Goal: Task Accomplishment & Management: Manage account settings

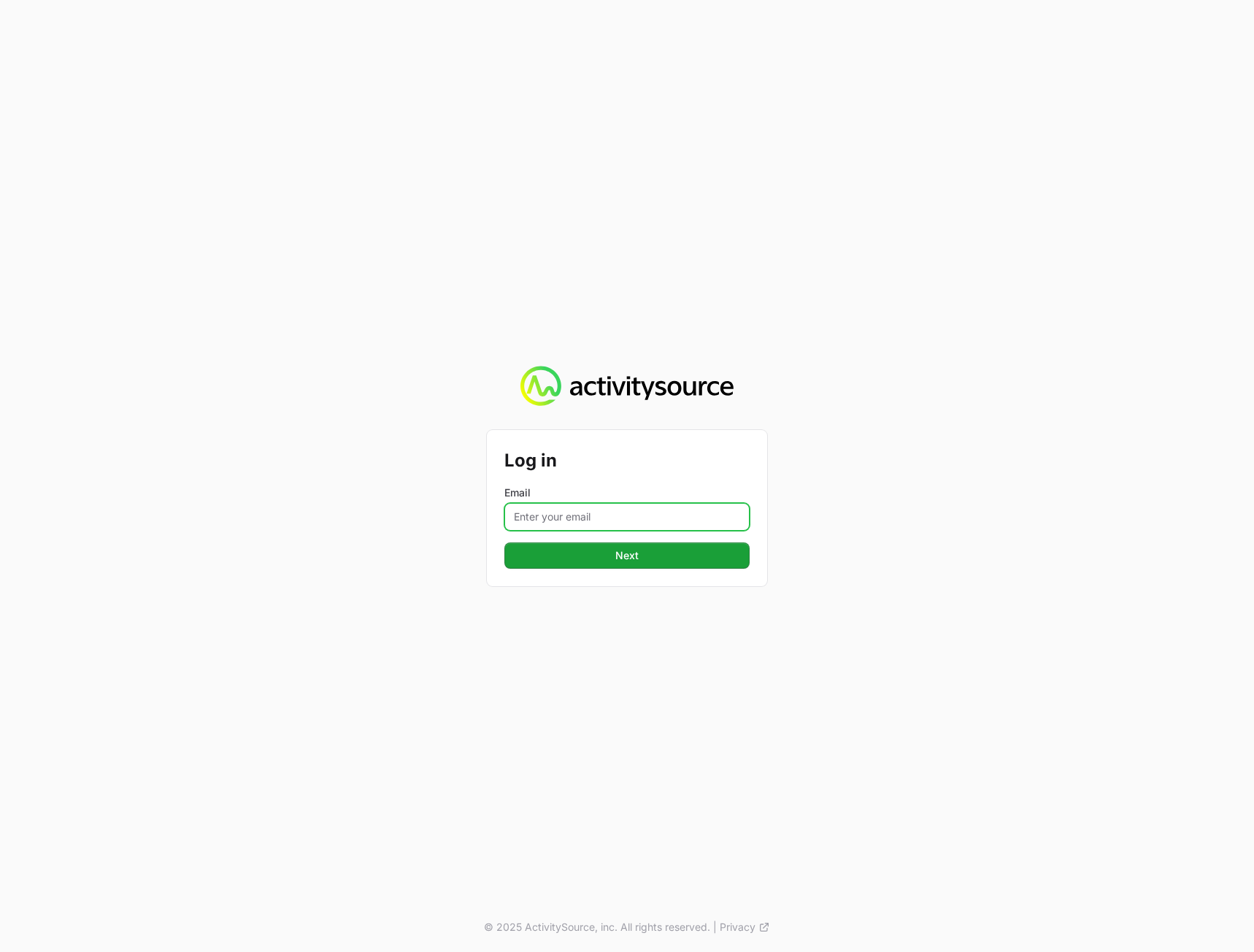
click at [621, 505] on input "Email" at bounding box center [627, 516] width 246 height 28
type input "peter@activitysource.com"
click at [982, 564] on div "Log in Email peter@activitysource.com Next © 2025 ActivitySource, inc. All righ…" at bounding box center [627, 476] width 1254 height 952
click at [686, 554] on button "Next" at bounding box center [627, 555] width 246 height 26
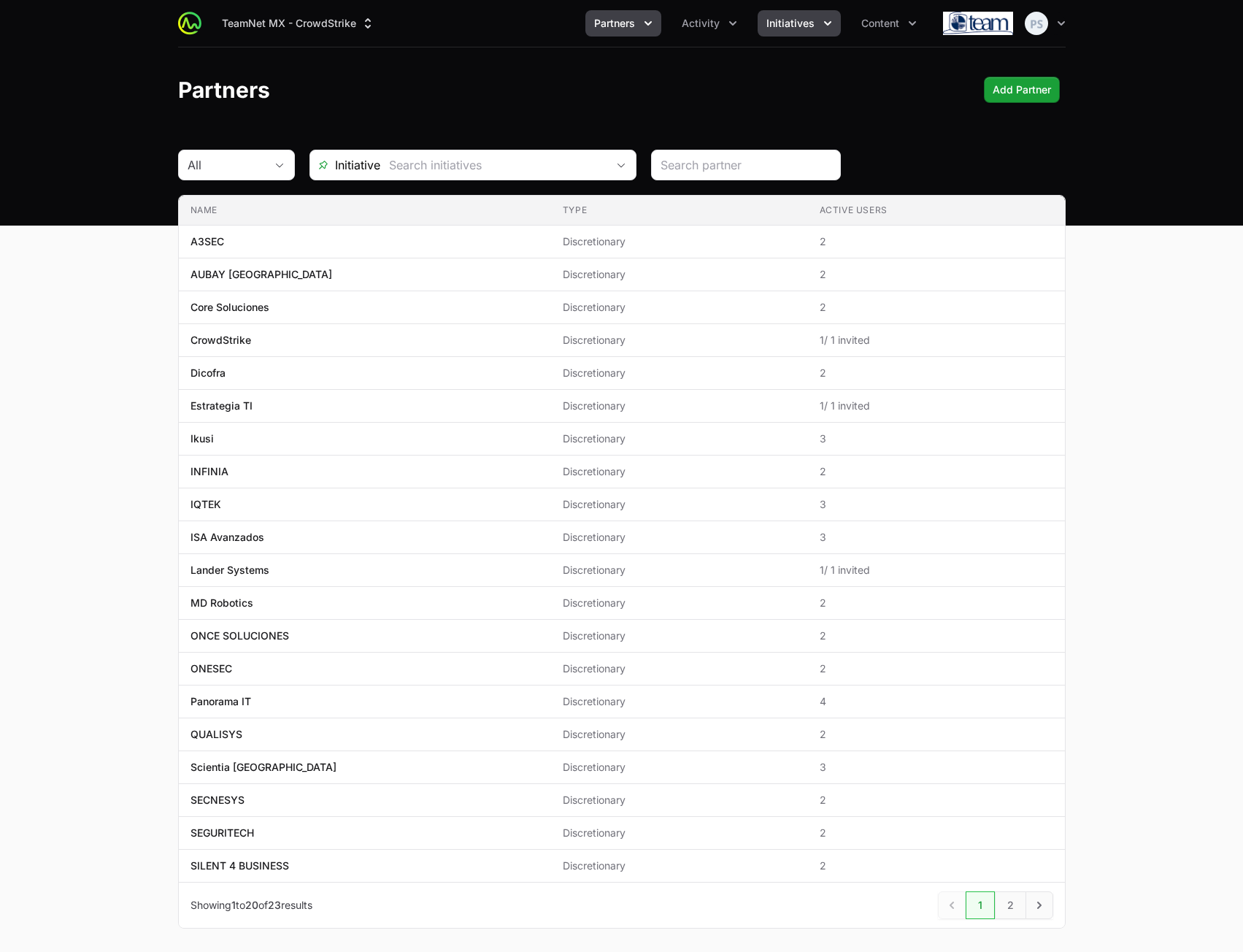
click at [811, 34] on button "Initiatives" at bounding box center [798, 22] width 83 height 26
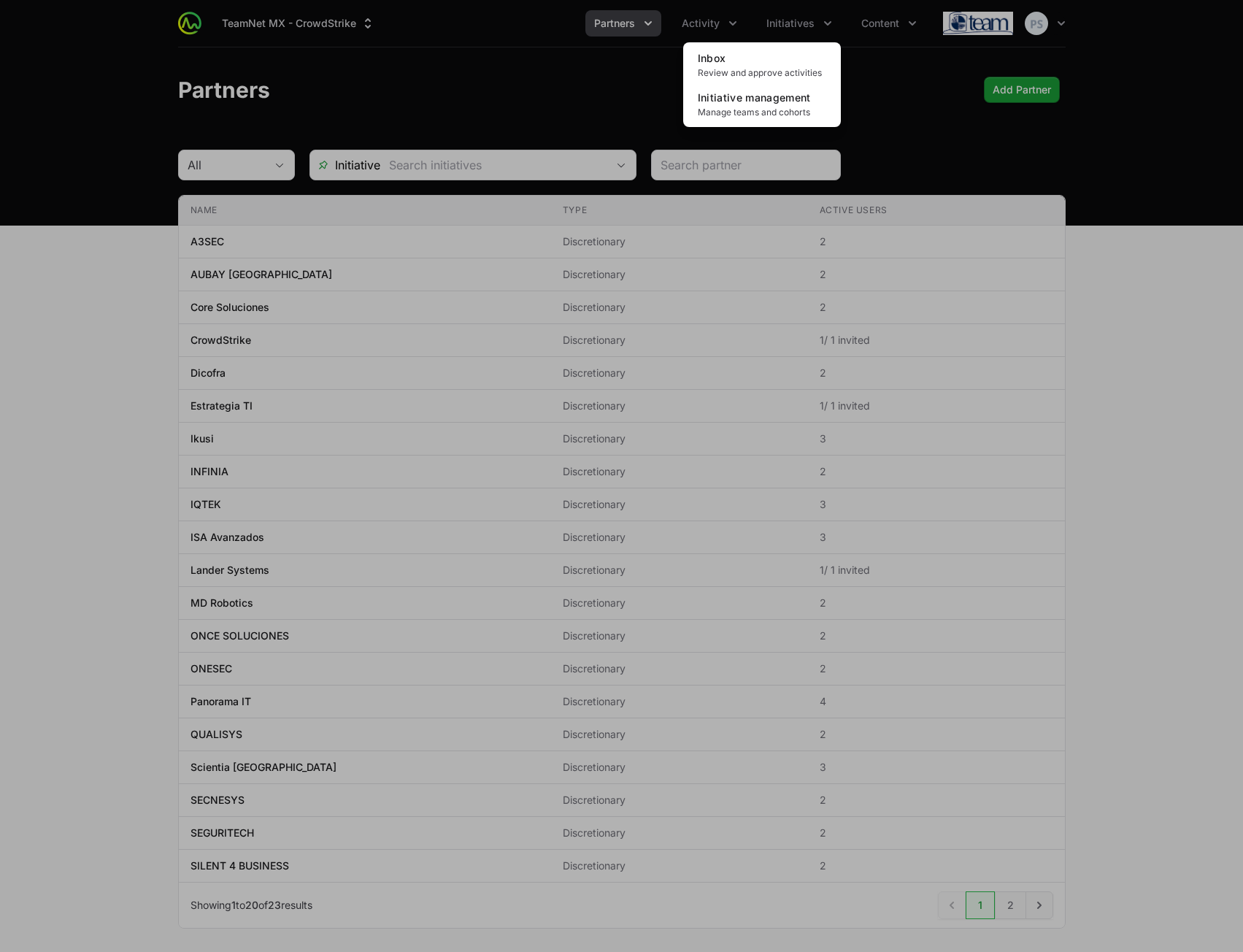
click at [778, 126] on div "Inbox Review and approve activities Initiative management Manage teams and coho…" at bounding box center [762, 84] width 158 height 85
click at [777, 114] on span "Manage teams and cohorts" at bounding box center [762, 112] width 129 height 12
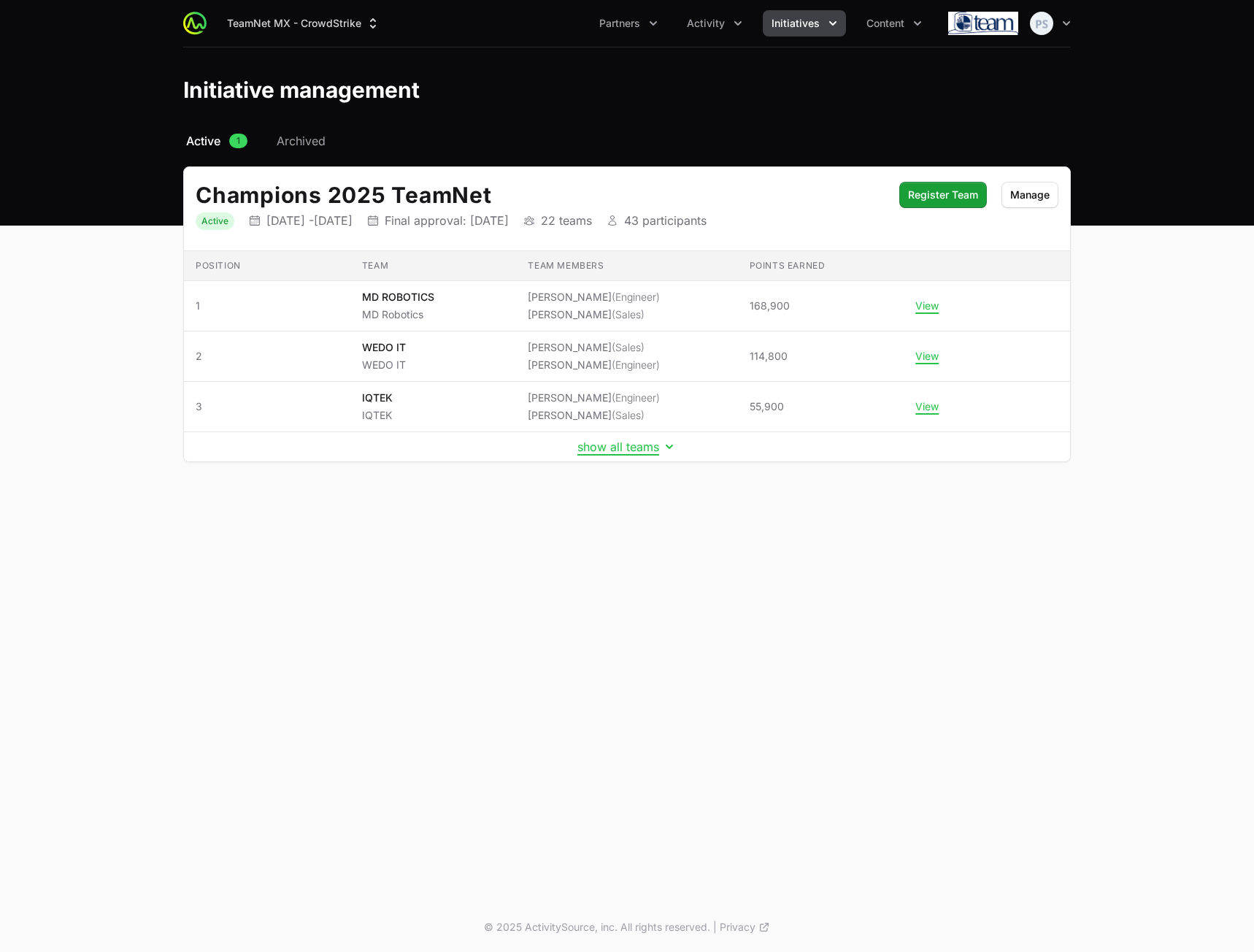
click at [623, 456] on td "show all teams" at bounding box center [627, 447] width 886 height 30
click at [623, 450] on button "show all teams" at bounding box center [627, 447] width 99 height 14
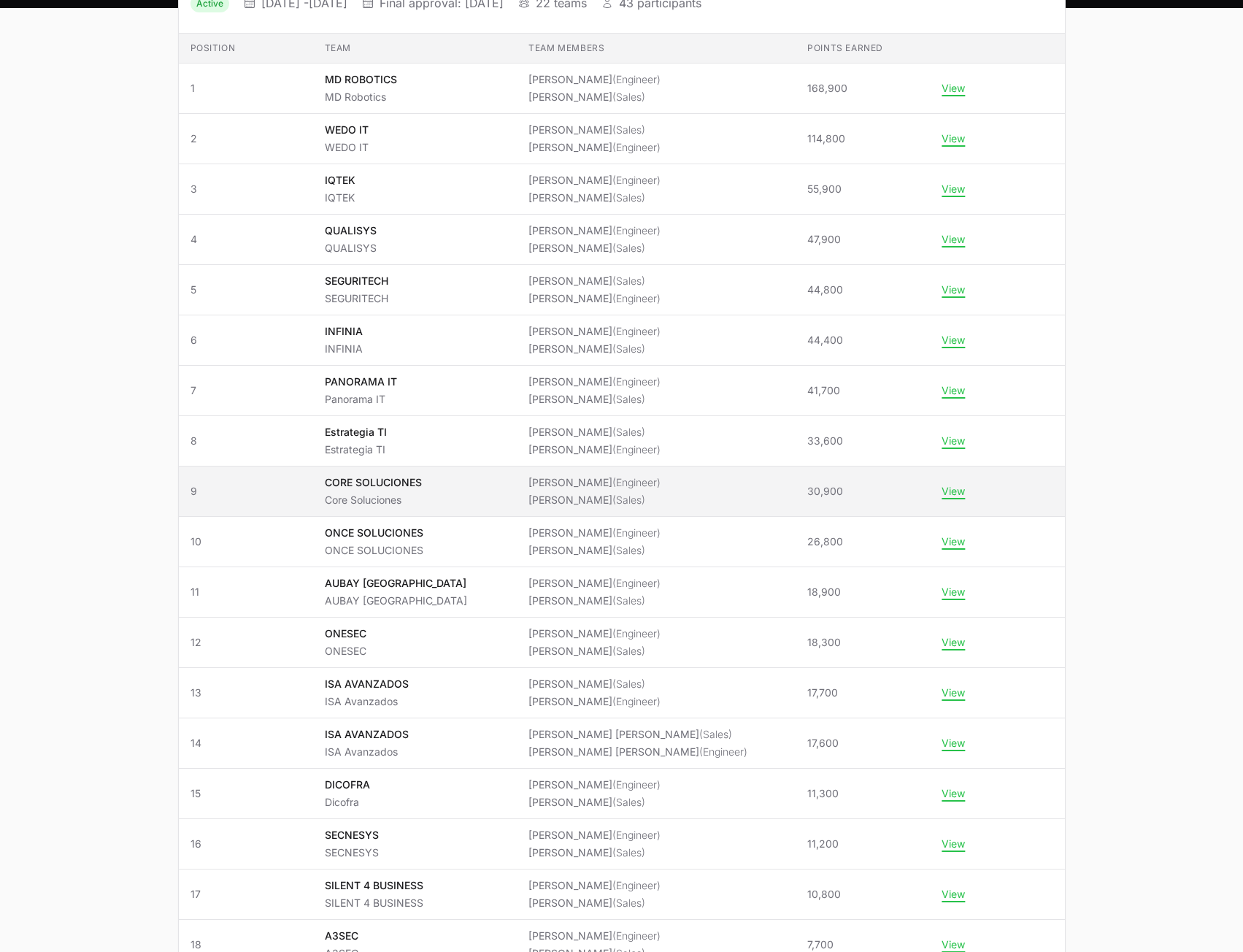
scroll to position [219, 0]
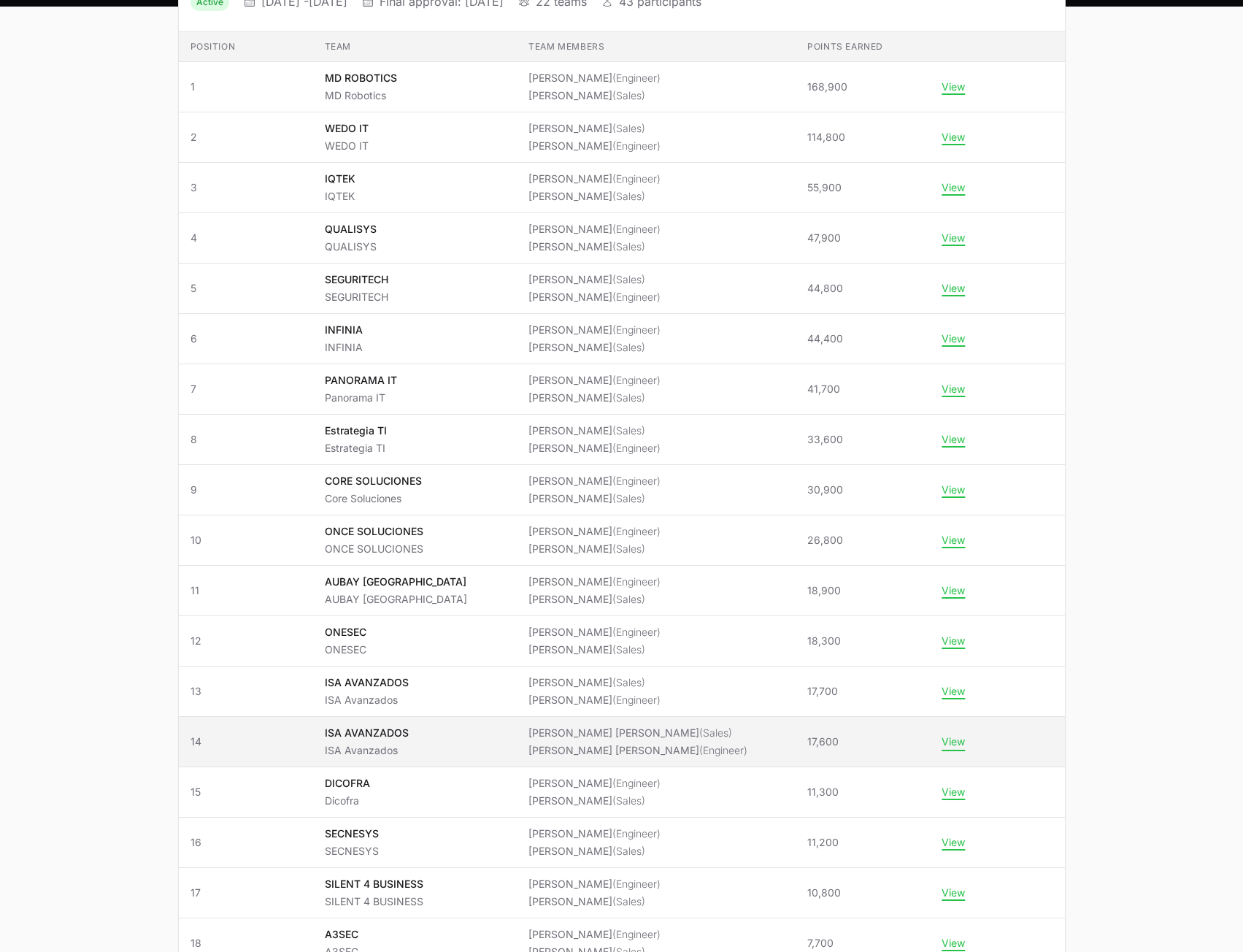
click at [944, 741] on button "View" at bounding box center [953, 741] width 23 height 13
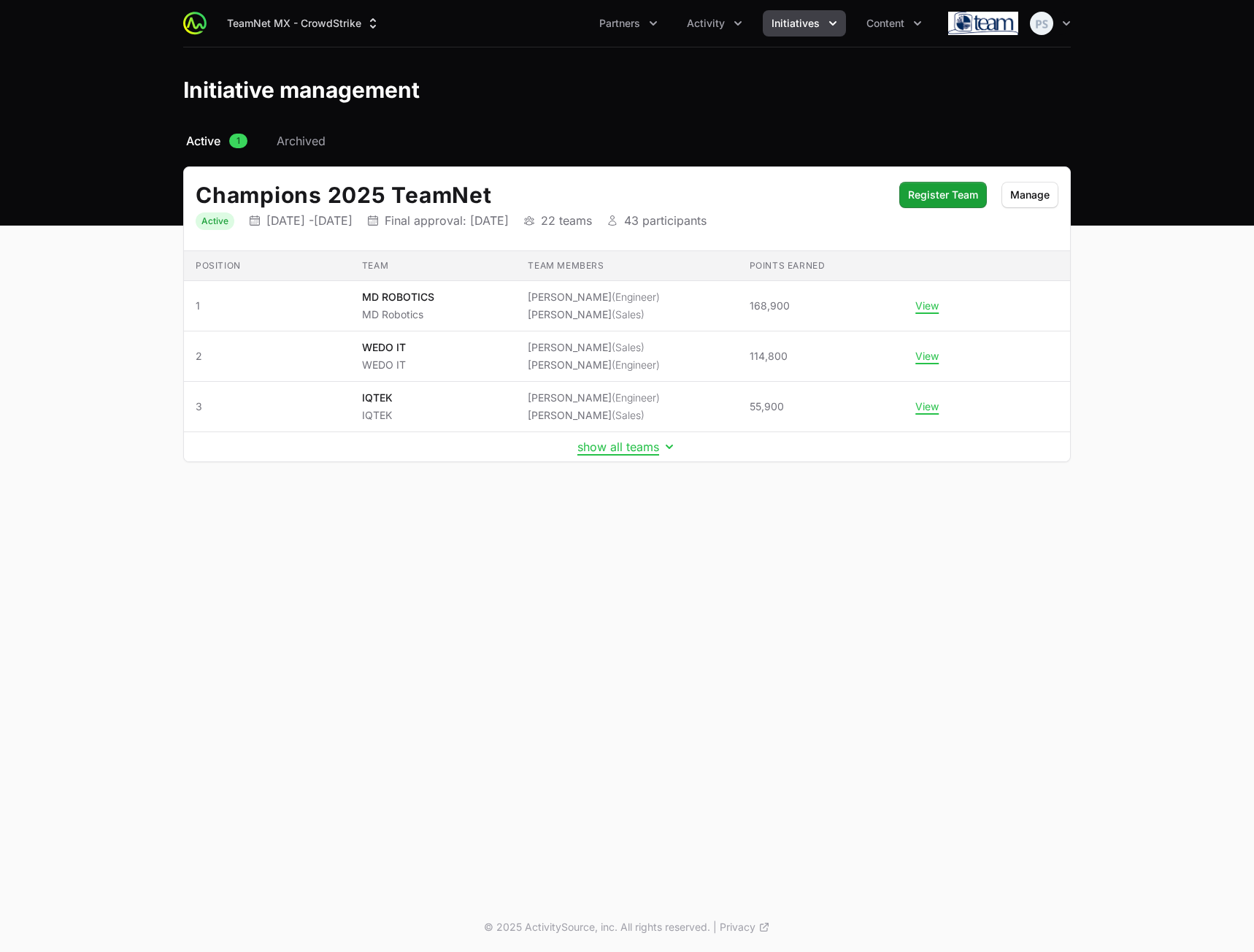
click at [614, 460] on td "show all teams" at bounding box center [627, 447] width 886 height 30
click at [614, 455] on td "show all teams" at bounding box center [627, 447] width 886 height 30
click at [614, 447] on button "show all teams" at bounding box center [627, 447] width 99 height 14
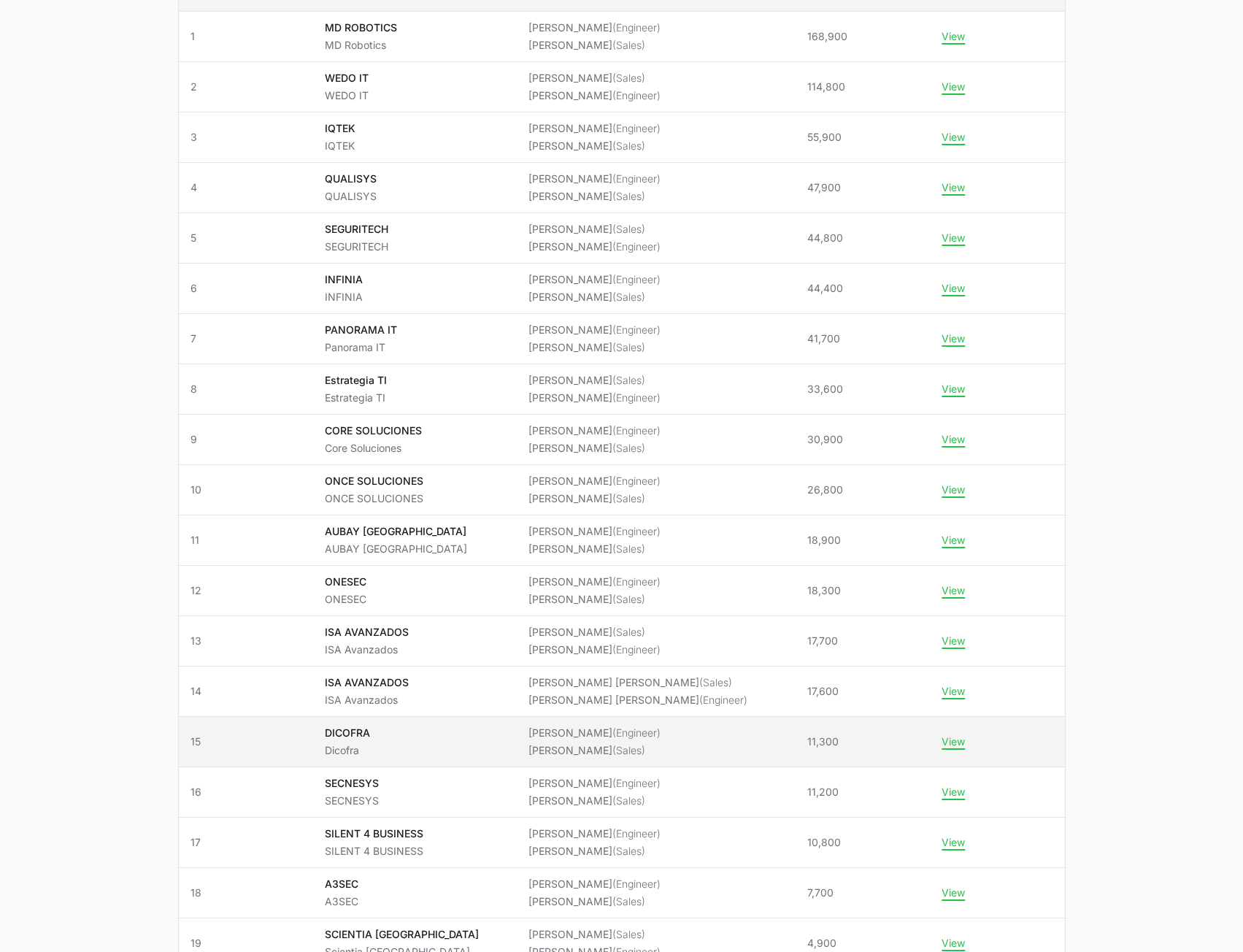
scroll to position [292, 0]
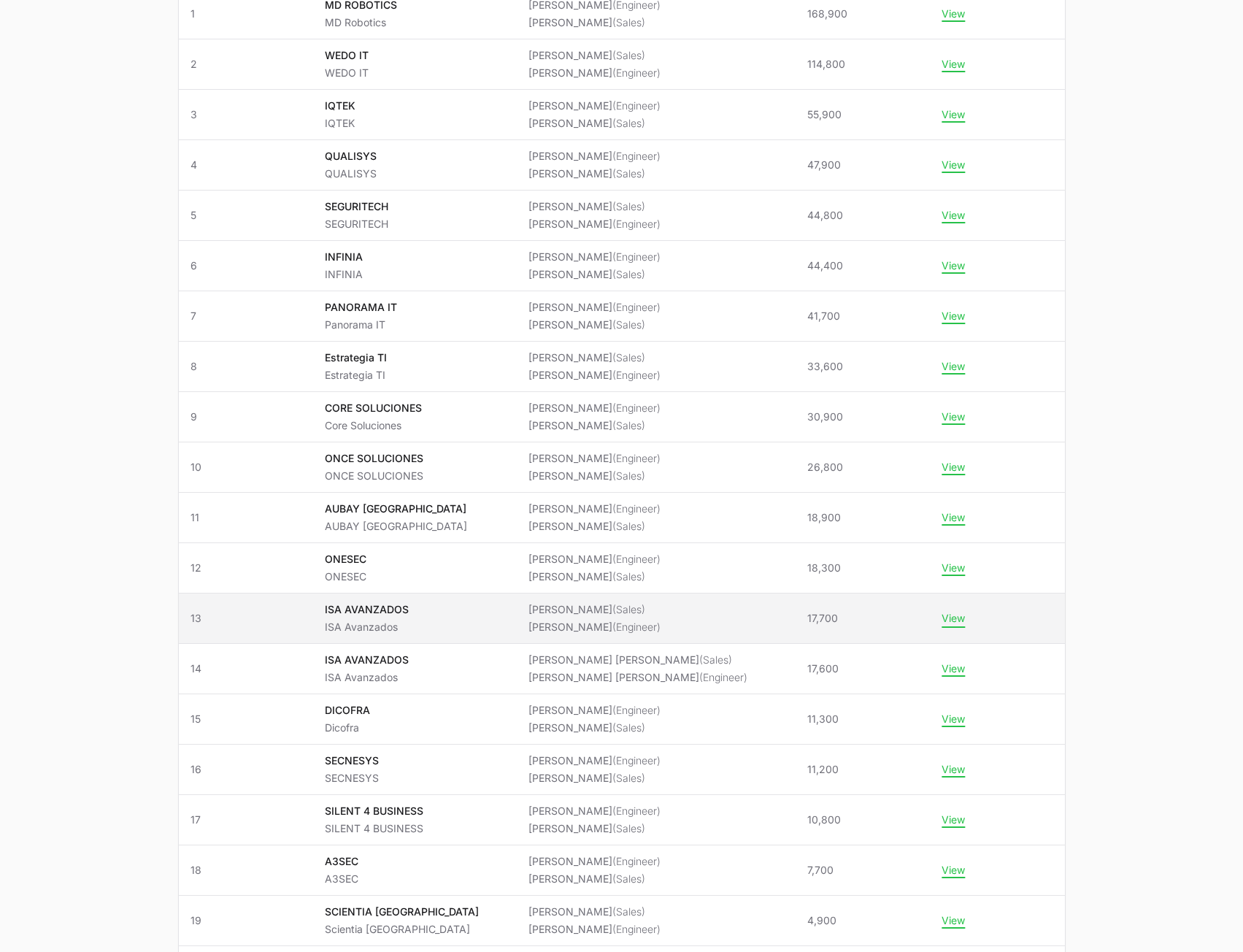
click at [952, 617] on button "View" at bounding box center [953, 618] width 23 height 13
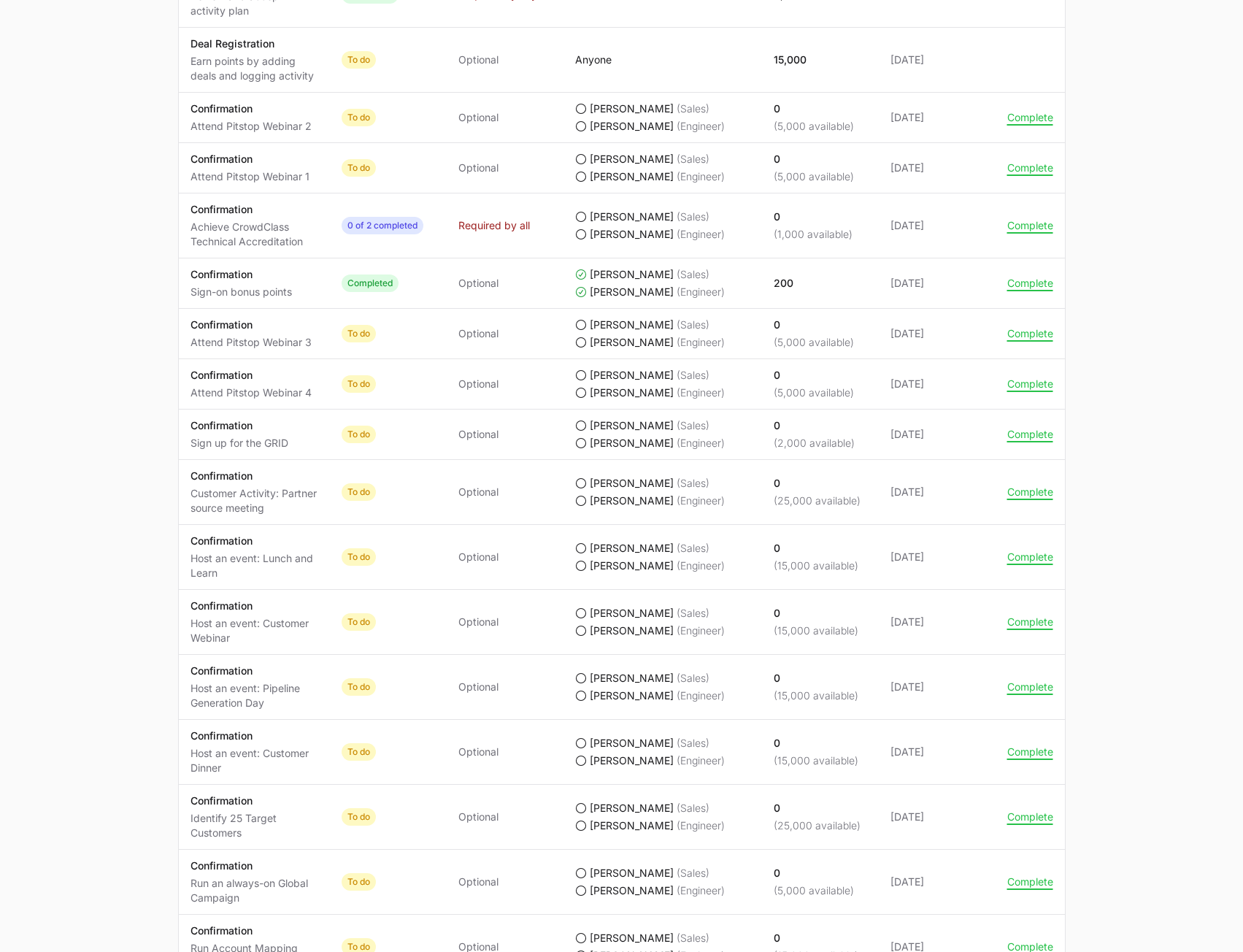
scroll to position [809, 0]
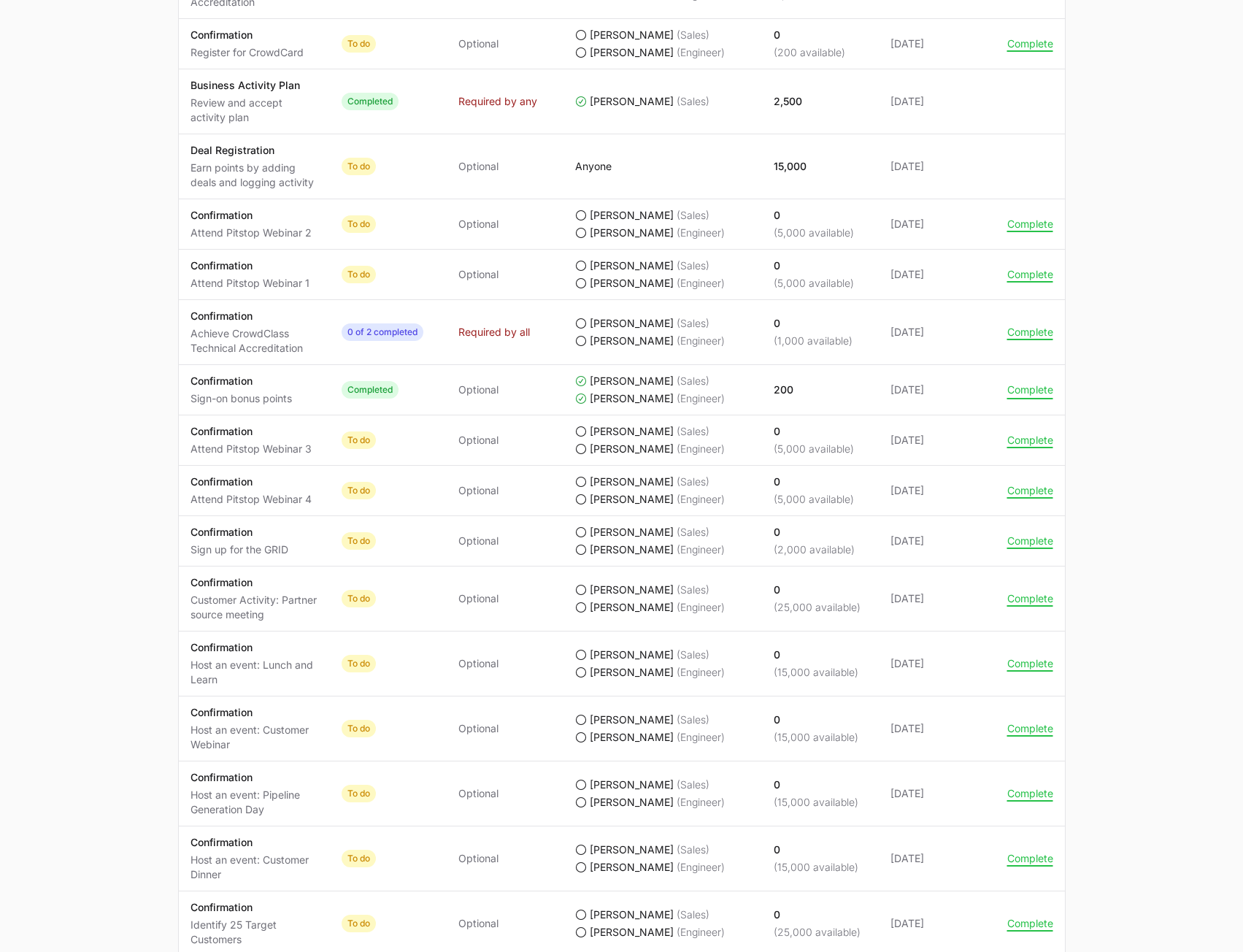
click at [1021, 384] on button "Complete" at bounding box center [1030, 389] width 46 height 13
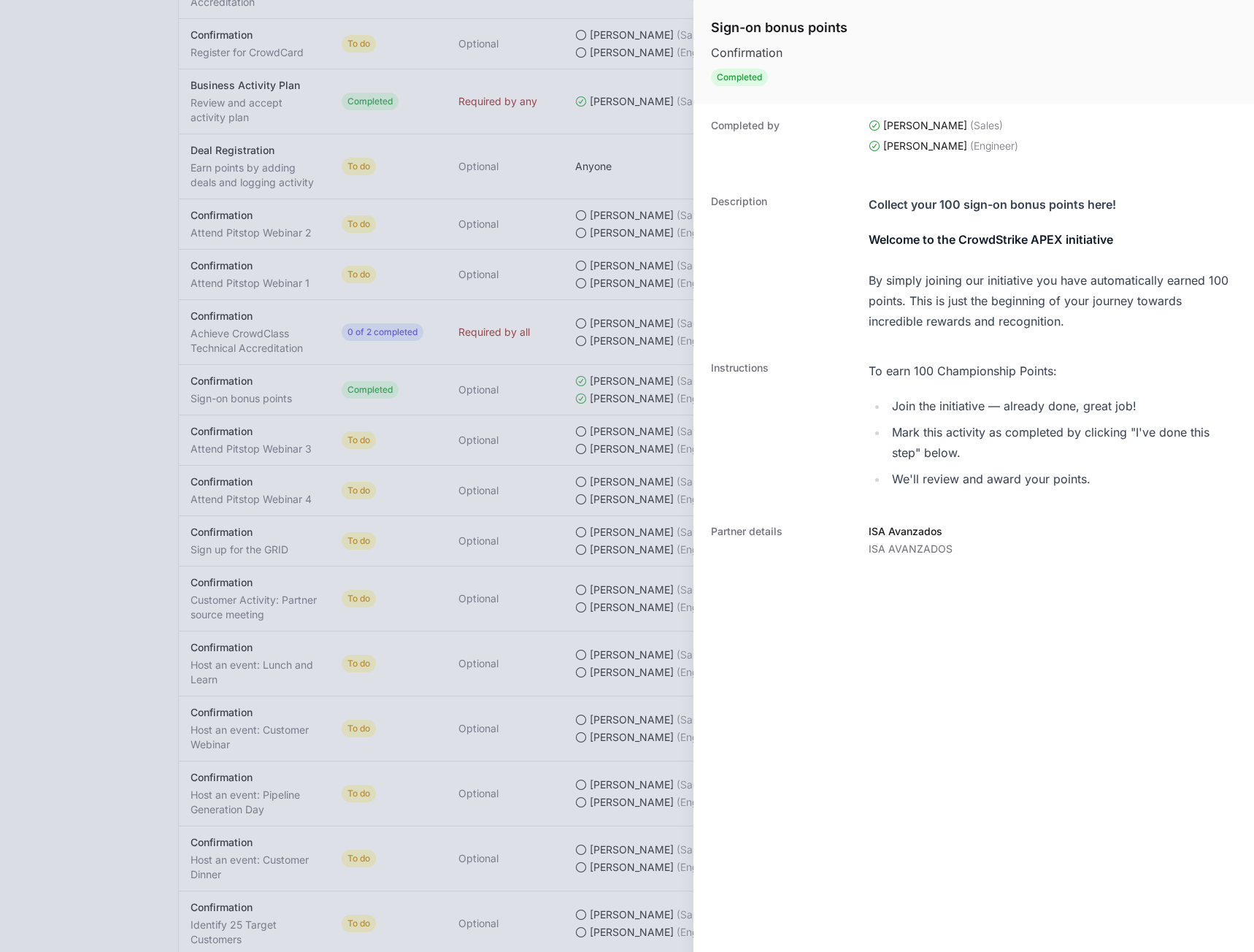
click at [114, 387] on div at bounding box center [627, 476] width 1254 height 952
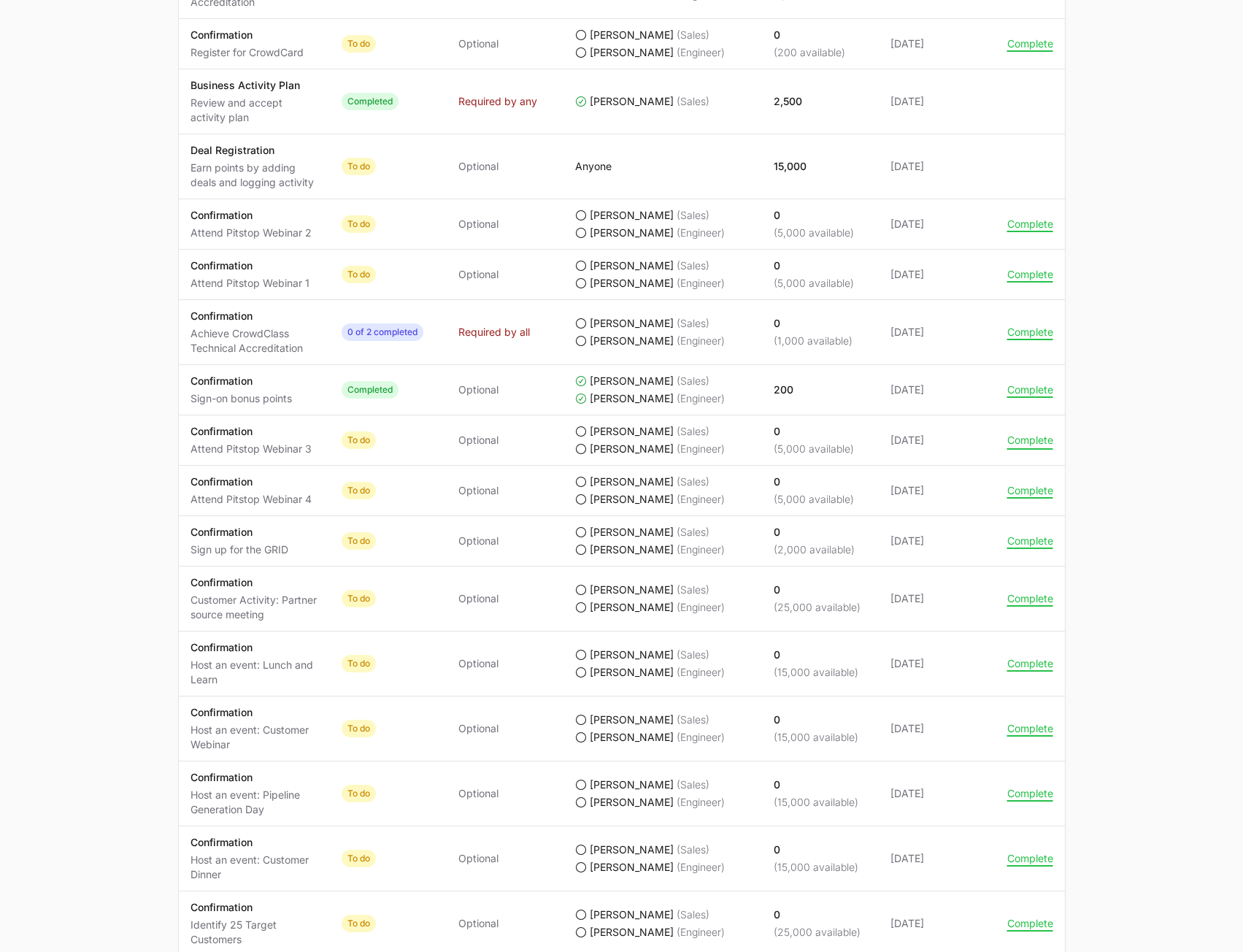
click at [1043, 440] on button "Complete" at bounding box center [1030, 440] width 46 height 13
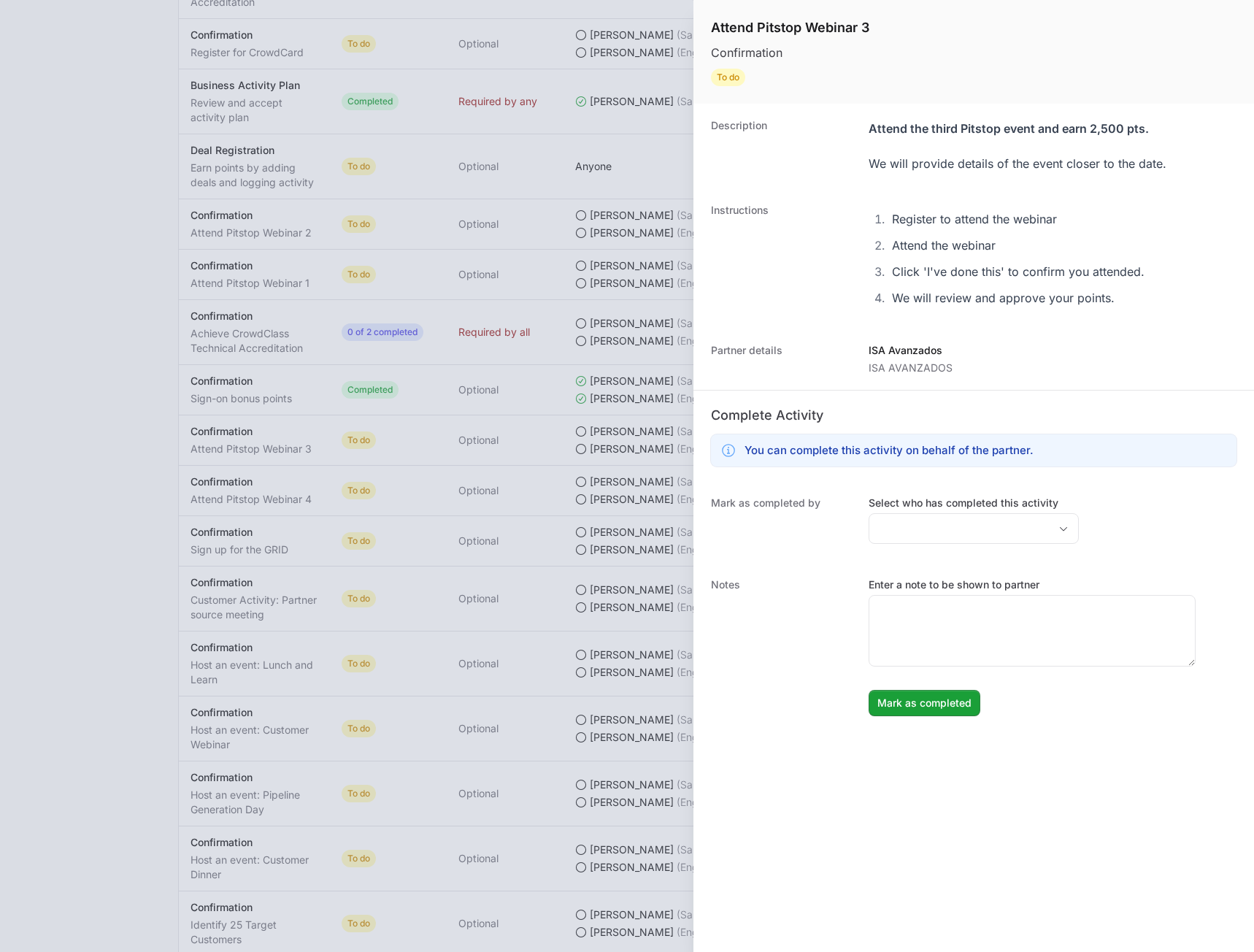
click at [505, 397] on div at bounding box center [627, 476] width 1254 height 952
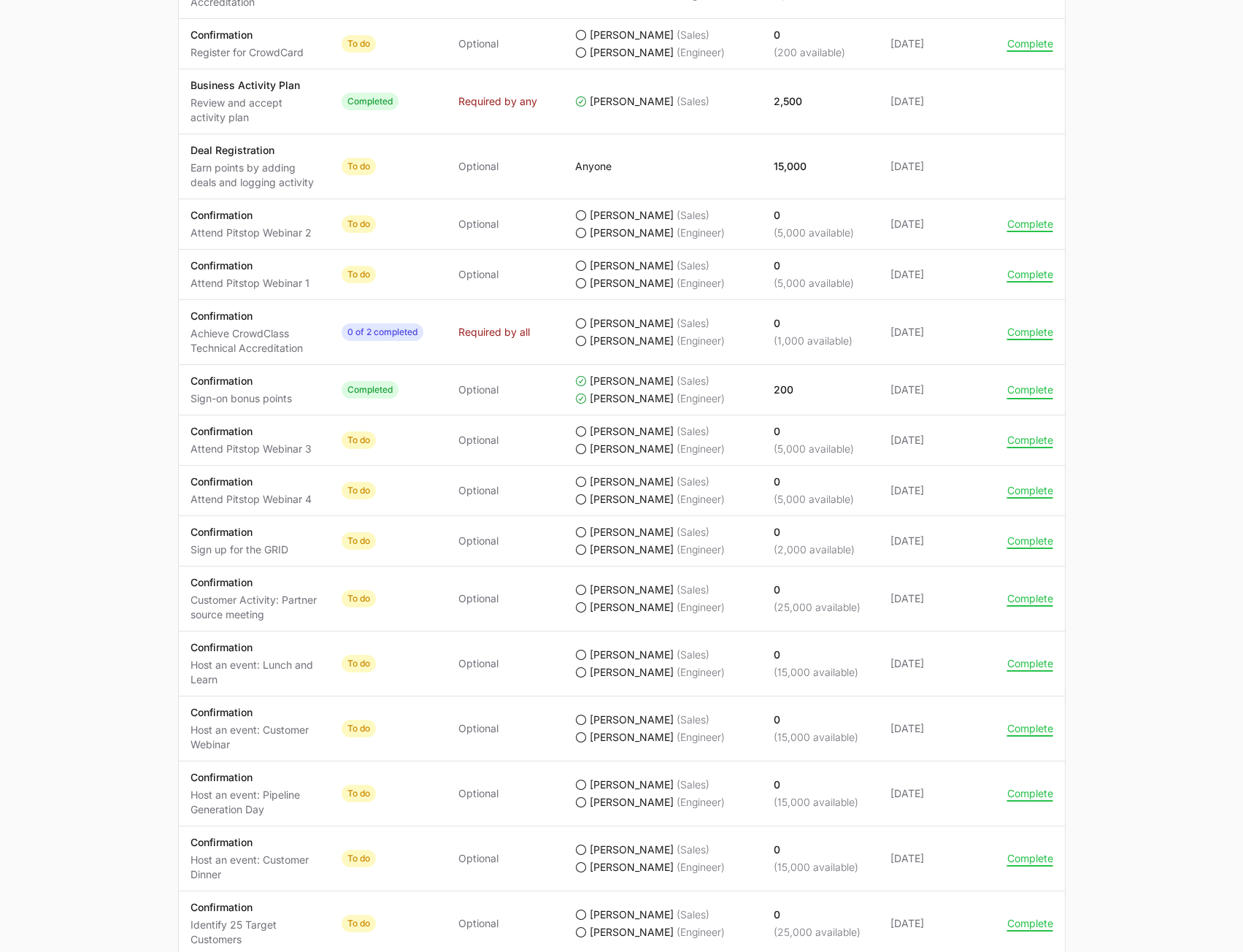
click at [1023, 389] on button "Complete" at bounding box center [1030, 389] width 46 height 13
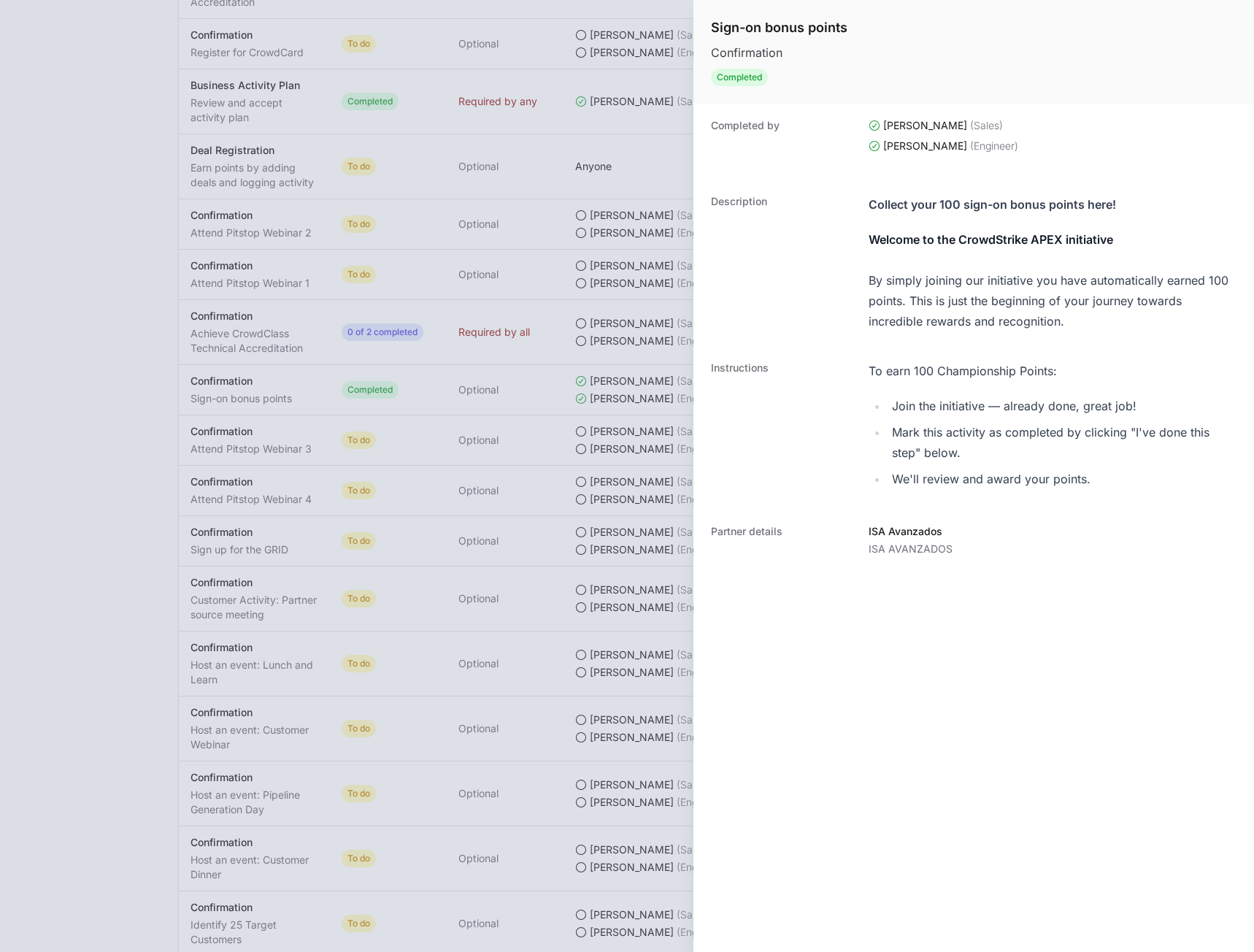
click at [554, 496] on div at bounding box center [627, 476] width 1254 height 952
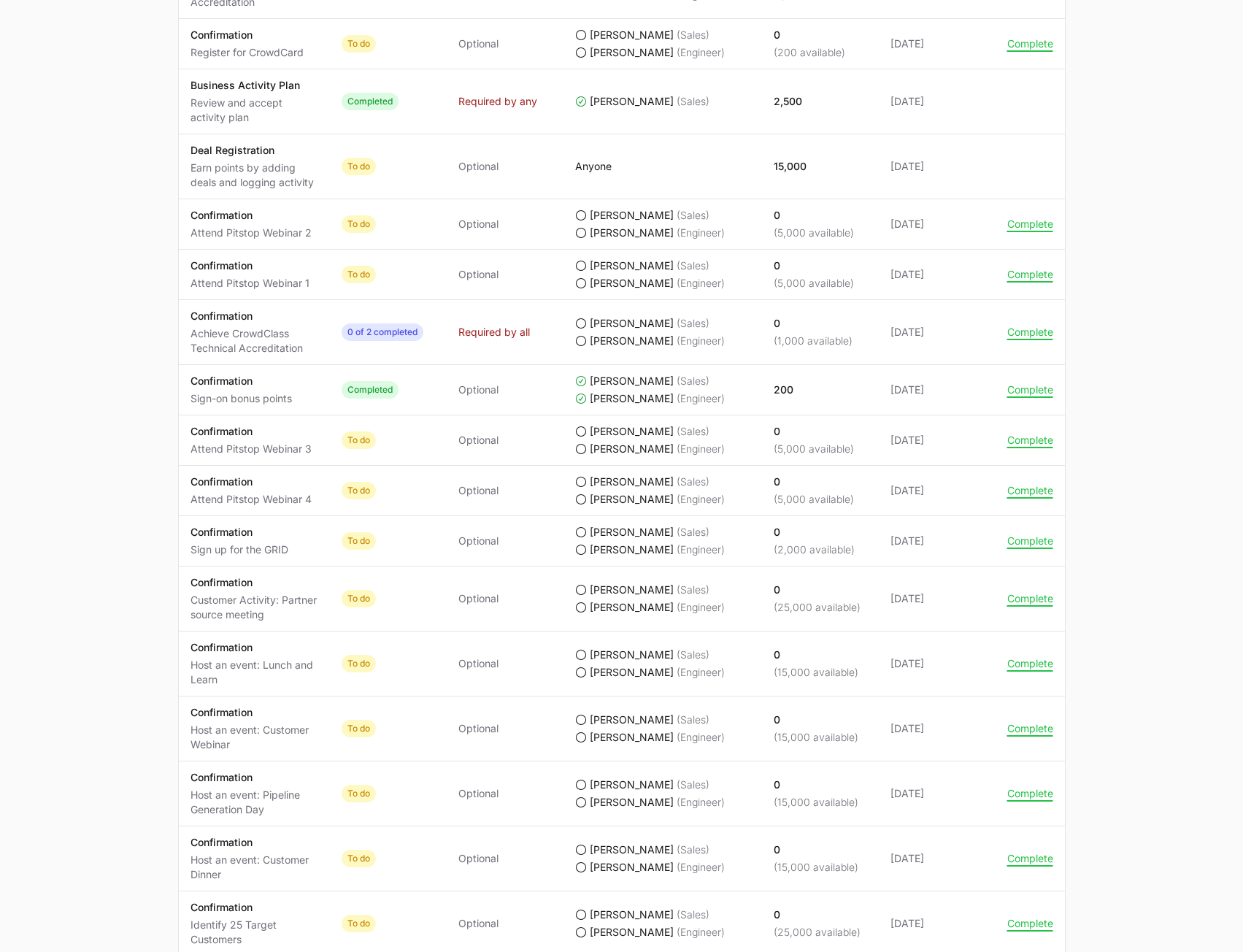
scroll to position [1028, 0]
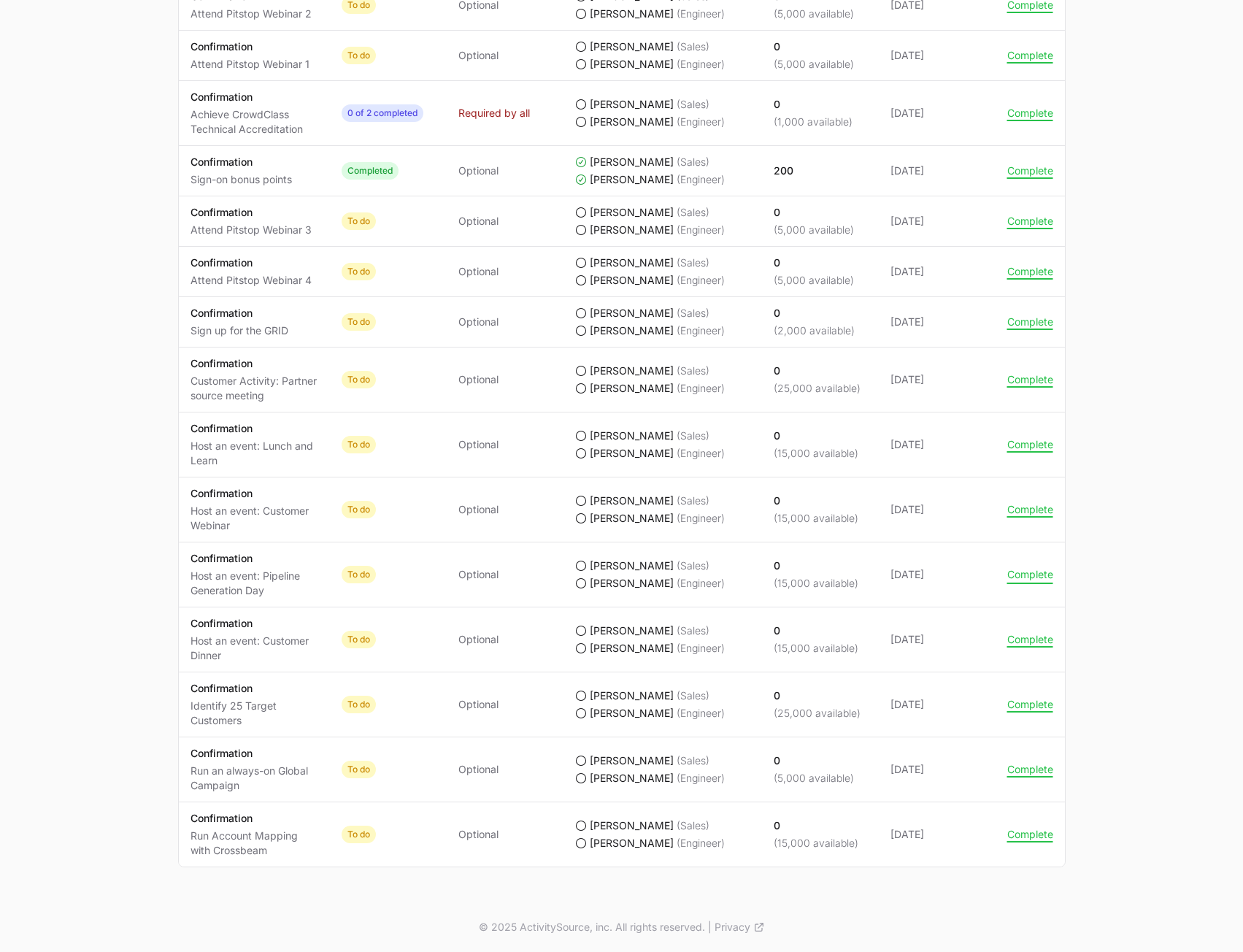
click at [1026, 571] on button "Complete" at bounding box center [1030, 574] width 46 height 13
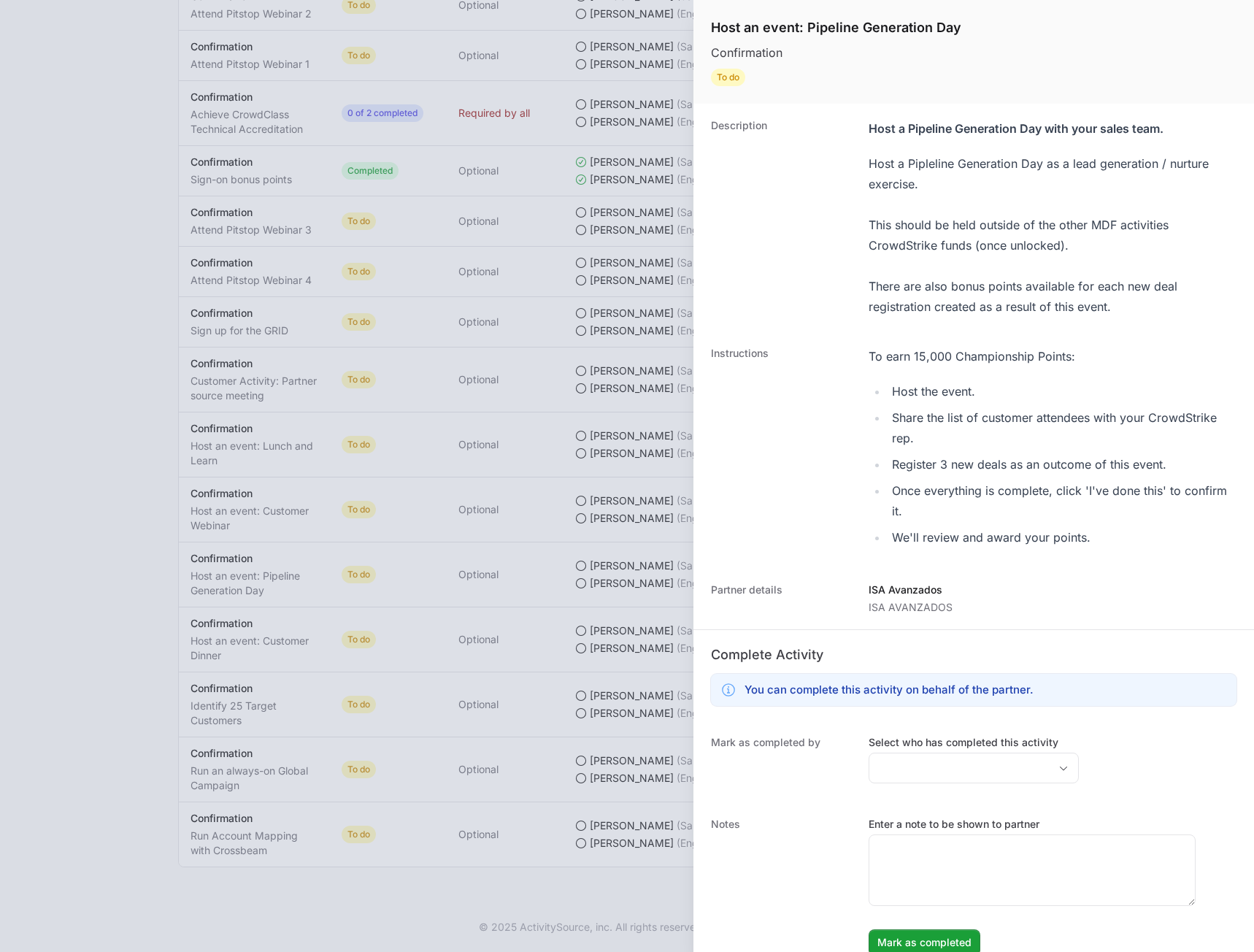
click at [113, 419] on div at bounding box center [627, 476] width 1254 height 952
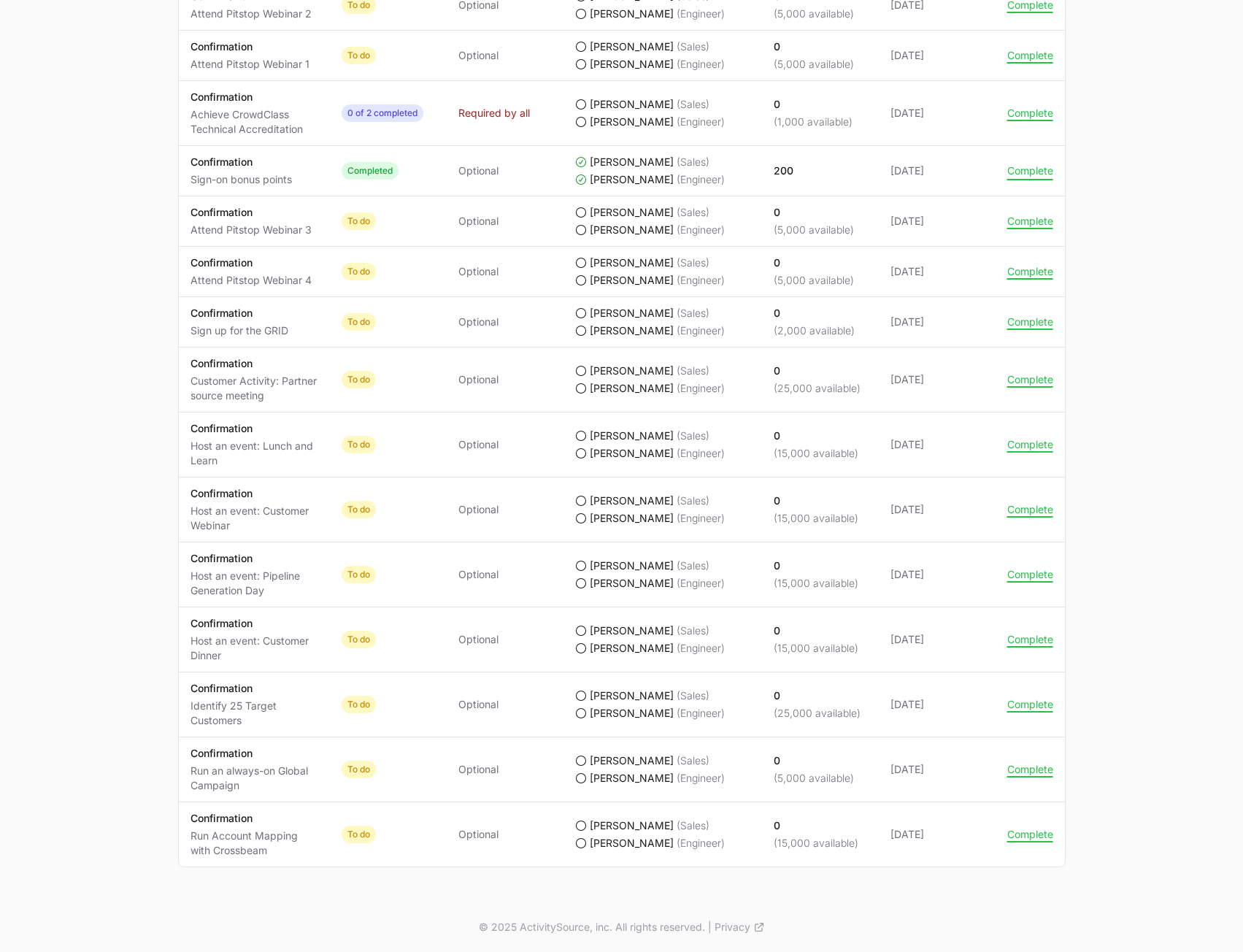
click at [1035, 174] on button "Complete" at bounding box center [1030, 171] width 46 height 13
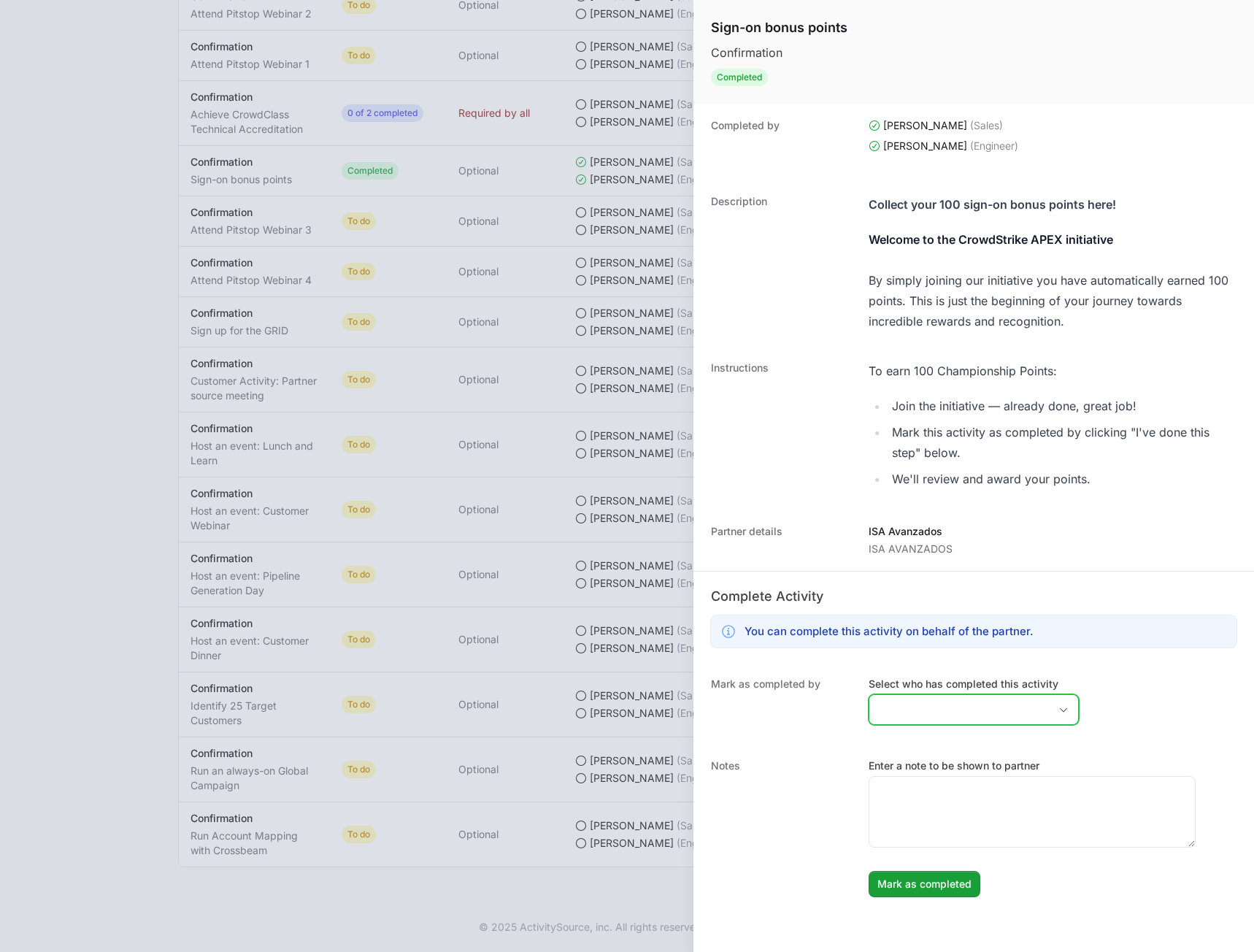
click at [1049, 715] on div "Open" at bounding box center [1064, 709] width 29 height 29
click at [1058, 707] on icon "Close" at bounding box center [1063, 710] width 12 height 5
click at [1058, 707] on icon "Open" at bounding box center [1063, 710] width 12 height 5
click at [117, 373] on div at bounding box center [627, 476] width 1254 height 952
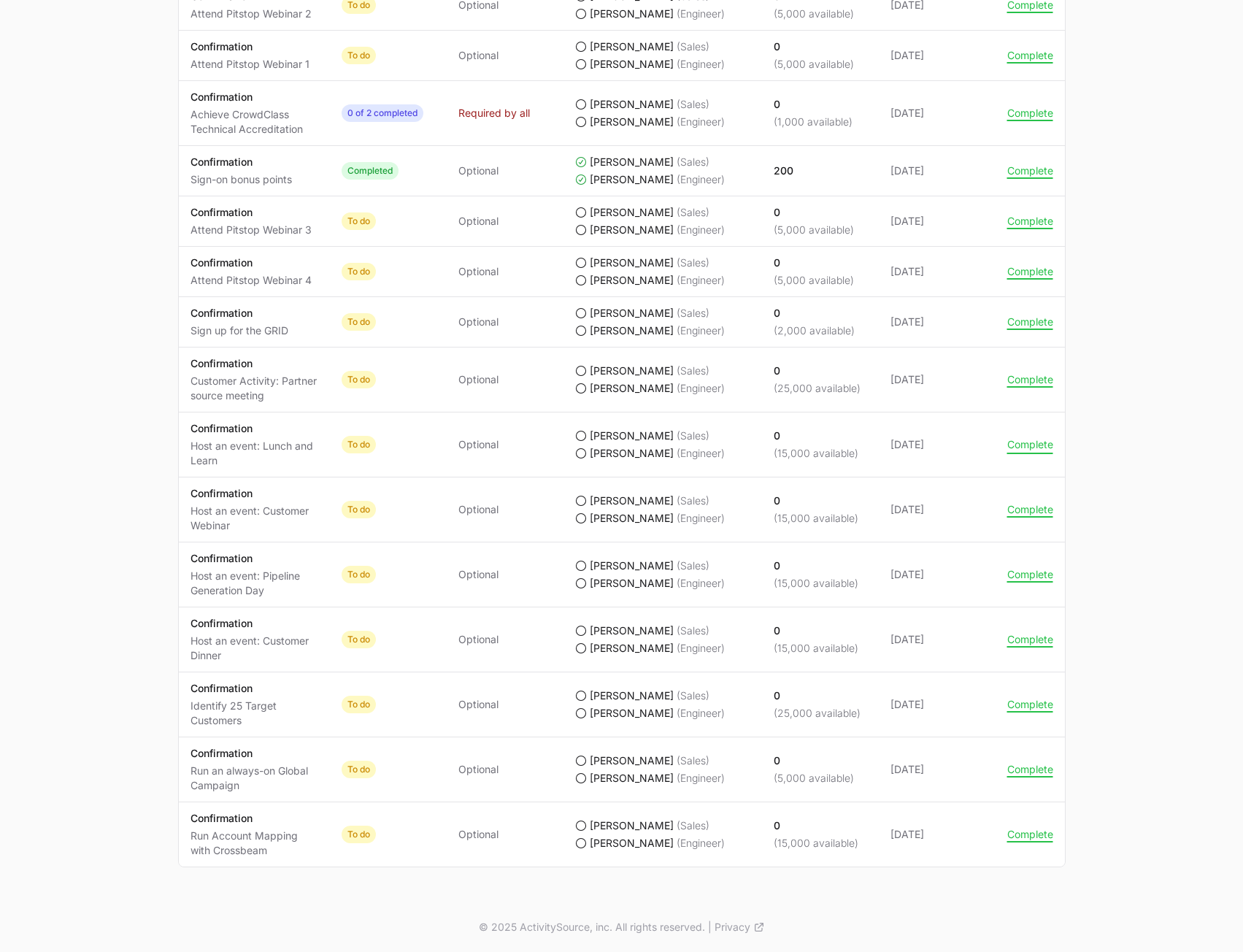
click at [1038, 445] on button "Complete" at bounding box center [1030, 444] width 46 height 13
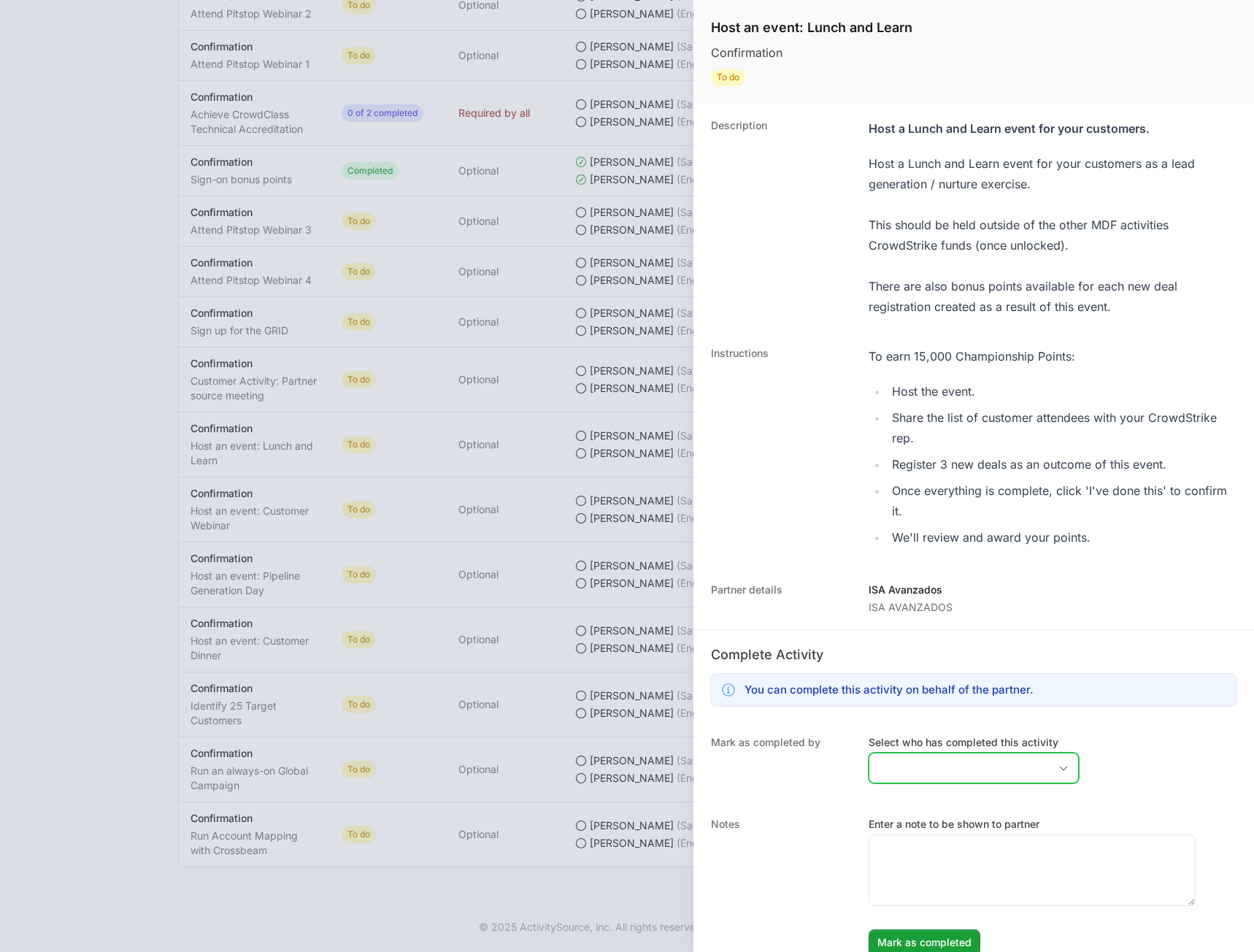
click at [1016, 762] on input "Select who has completed this activity" at bounding box center [958, 768] width 180 height 29
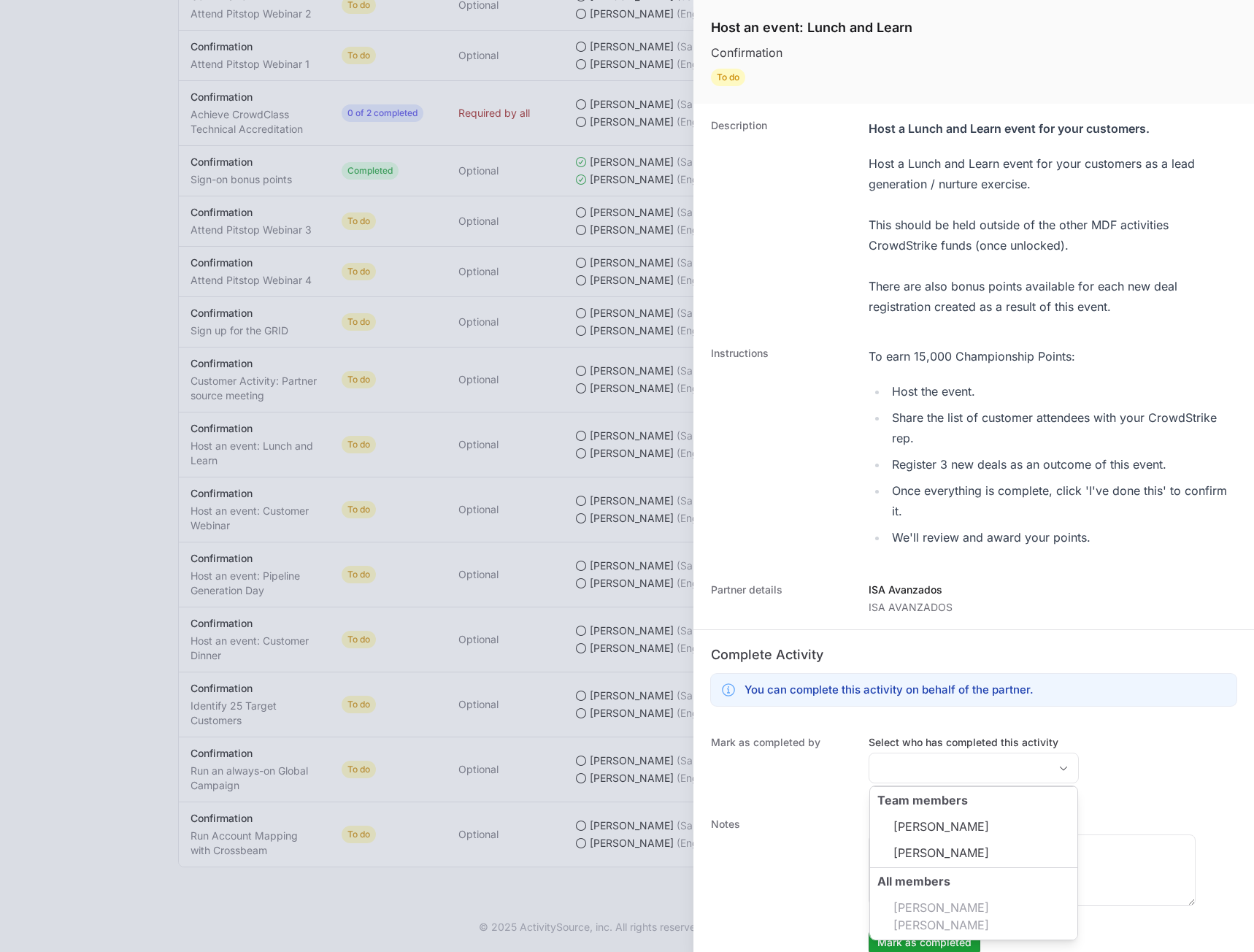
click at [127, 372] on div at bounding box center [627, 476] width 1254 height 952
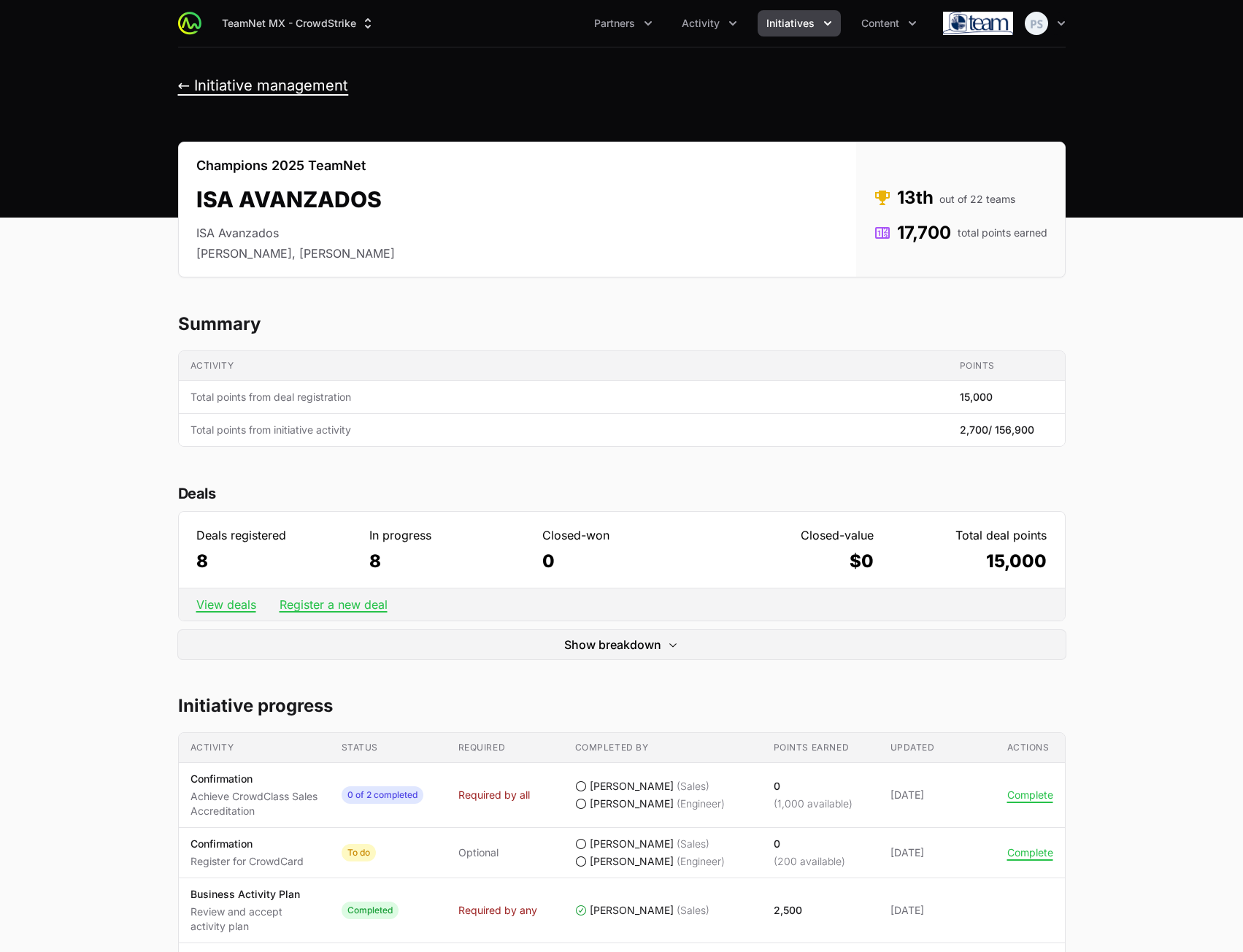
click at [321, 88] on button "← Initiative management" at bounding box center [263, 86] width 171 height 18
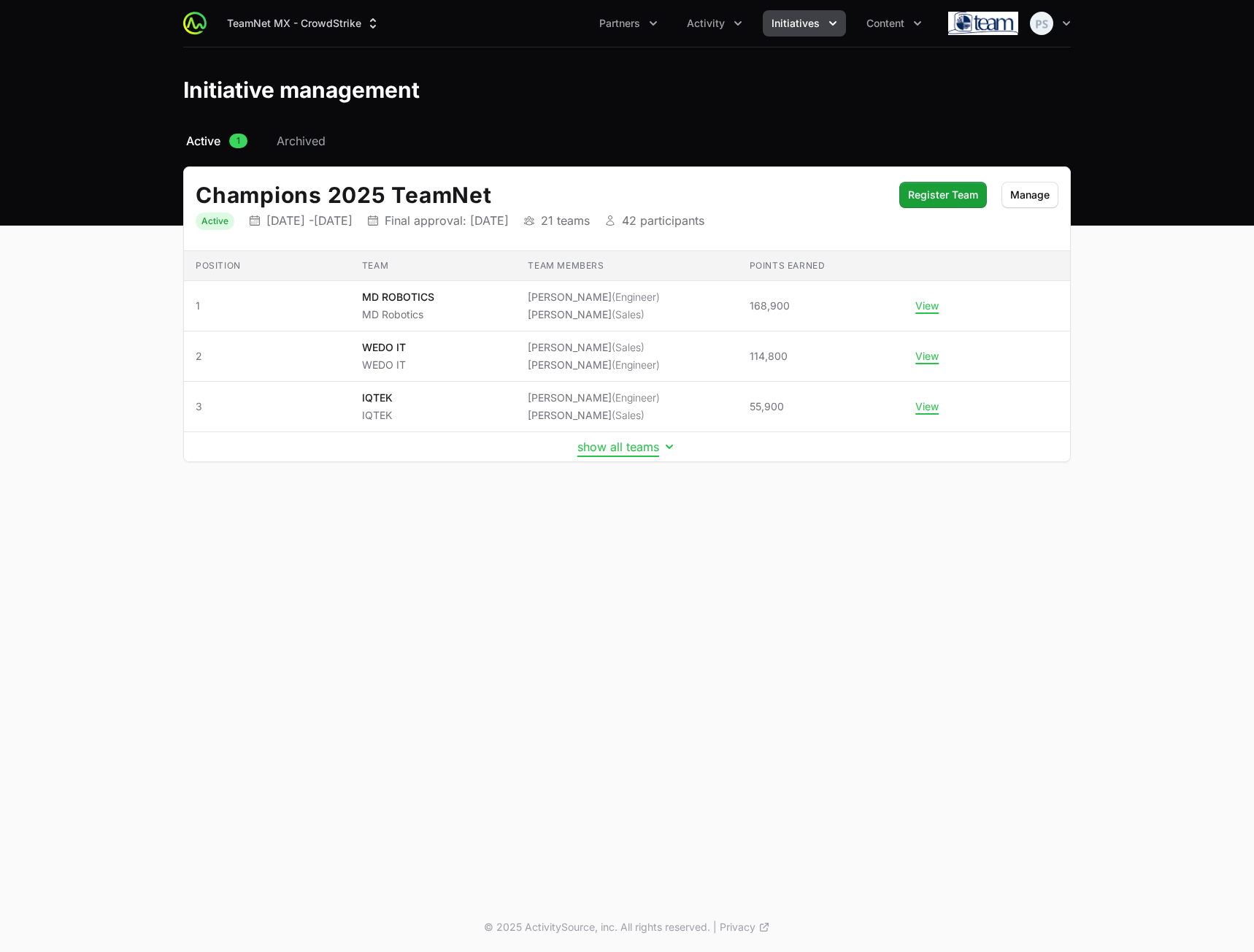
click at [592, 446] on button "show all teams" at bounding box center [627, 447] width 99 height 14
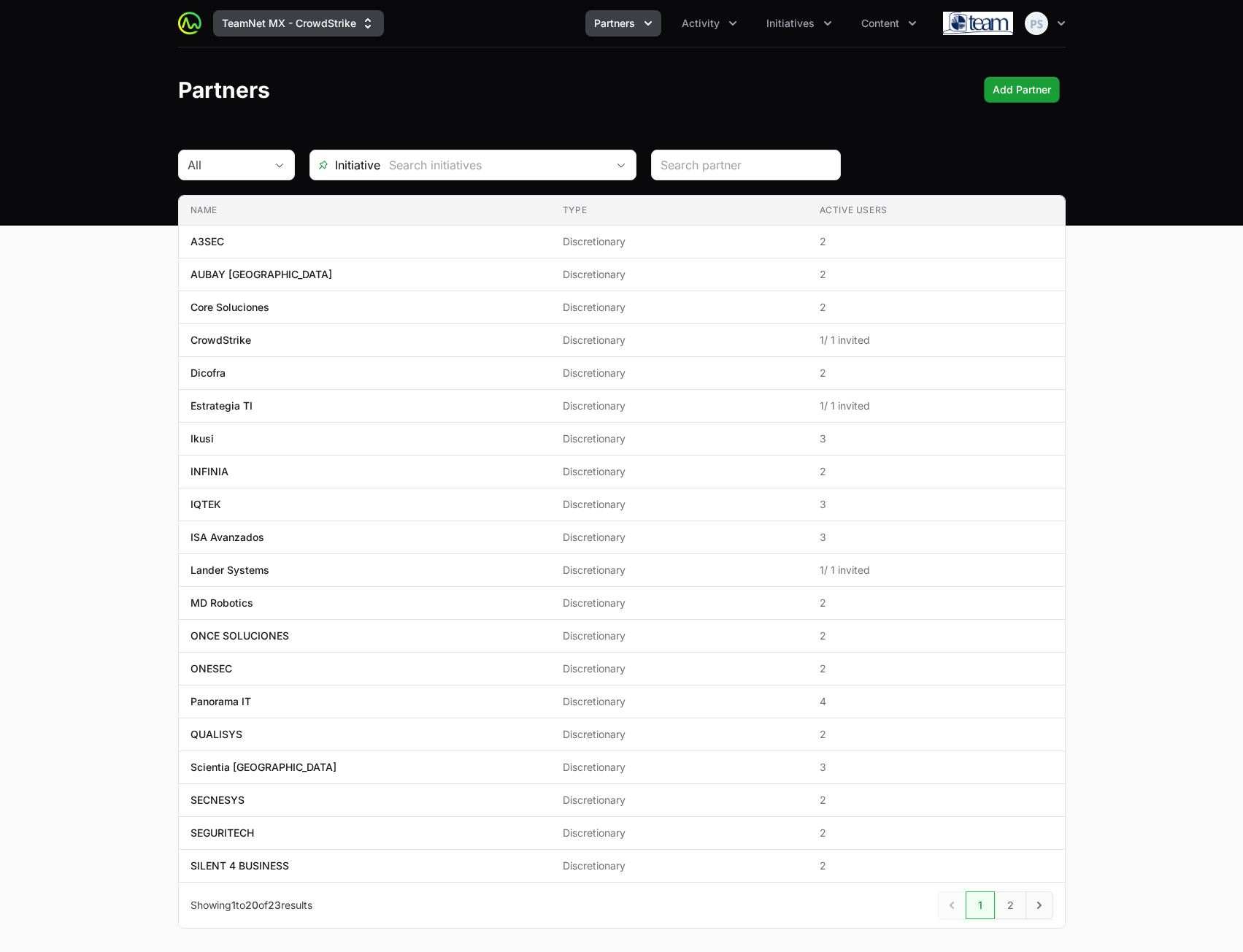
click at [302, 32] on button "TeamNet MX - CrowdStrike" at bounding box center [298, 22] width 171 height 26
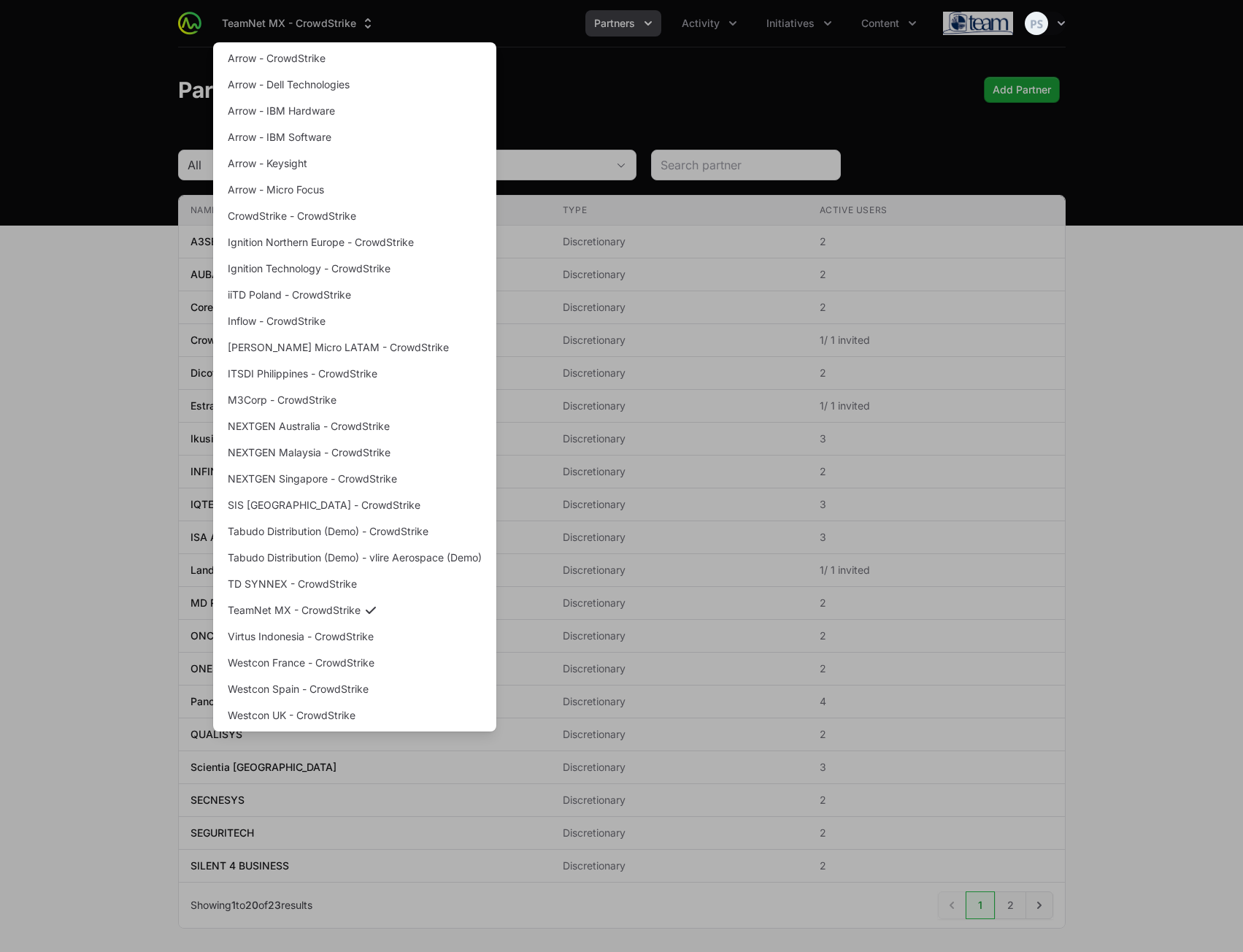
click at [716, 101] on div "Supplier switch menu" at bounding box center [622, 476] width 1243 height 952
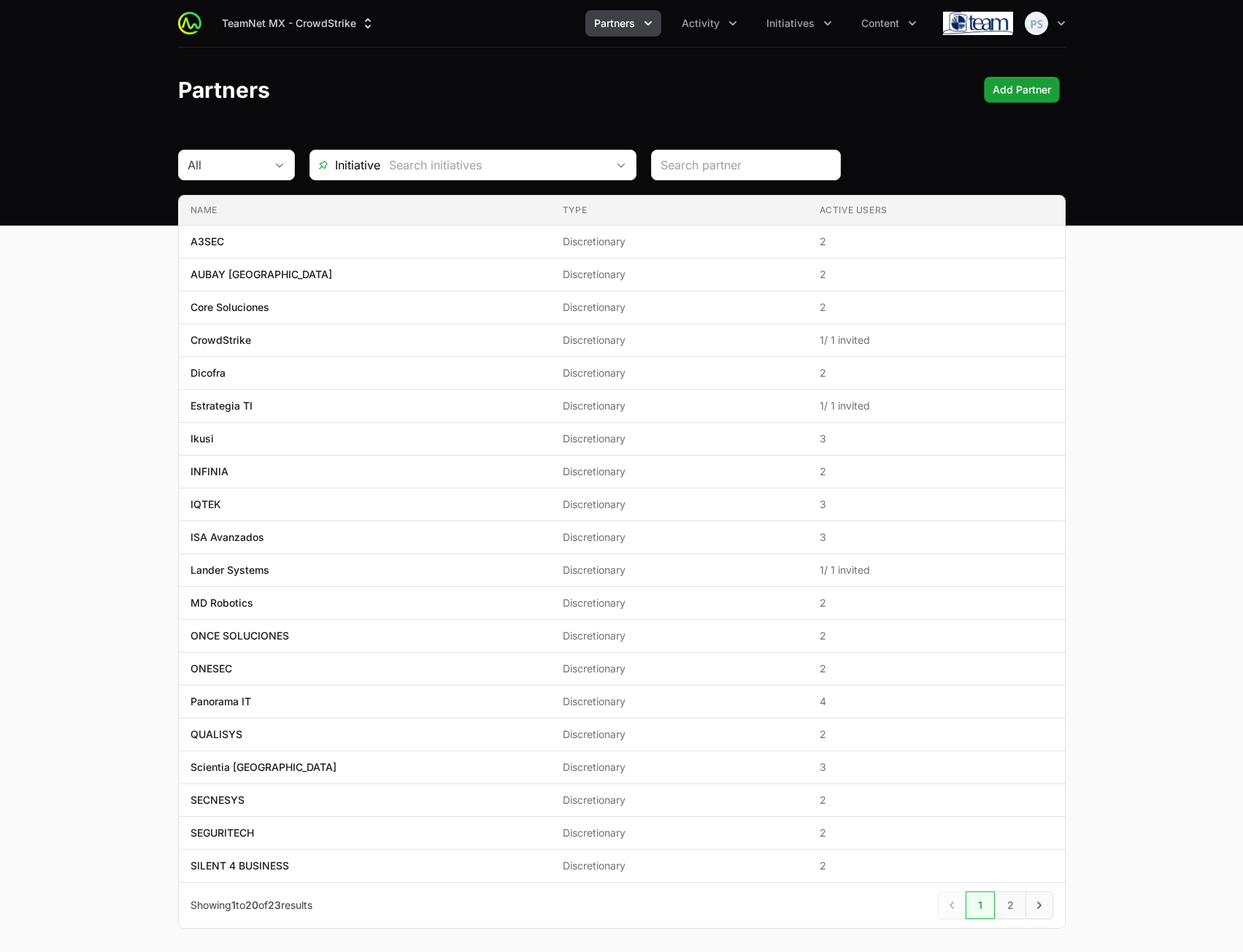
click at [429, 54] on header "Partners Add Partner" at bounding box center [622, 89] width 1243 height 85
click at [355, 29] on button "TeamNet MX - CrowdStrike" at bounding box center [298, 22] width 171 height 26
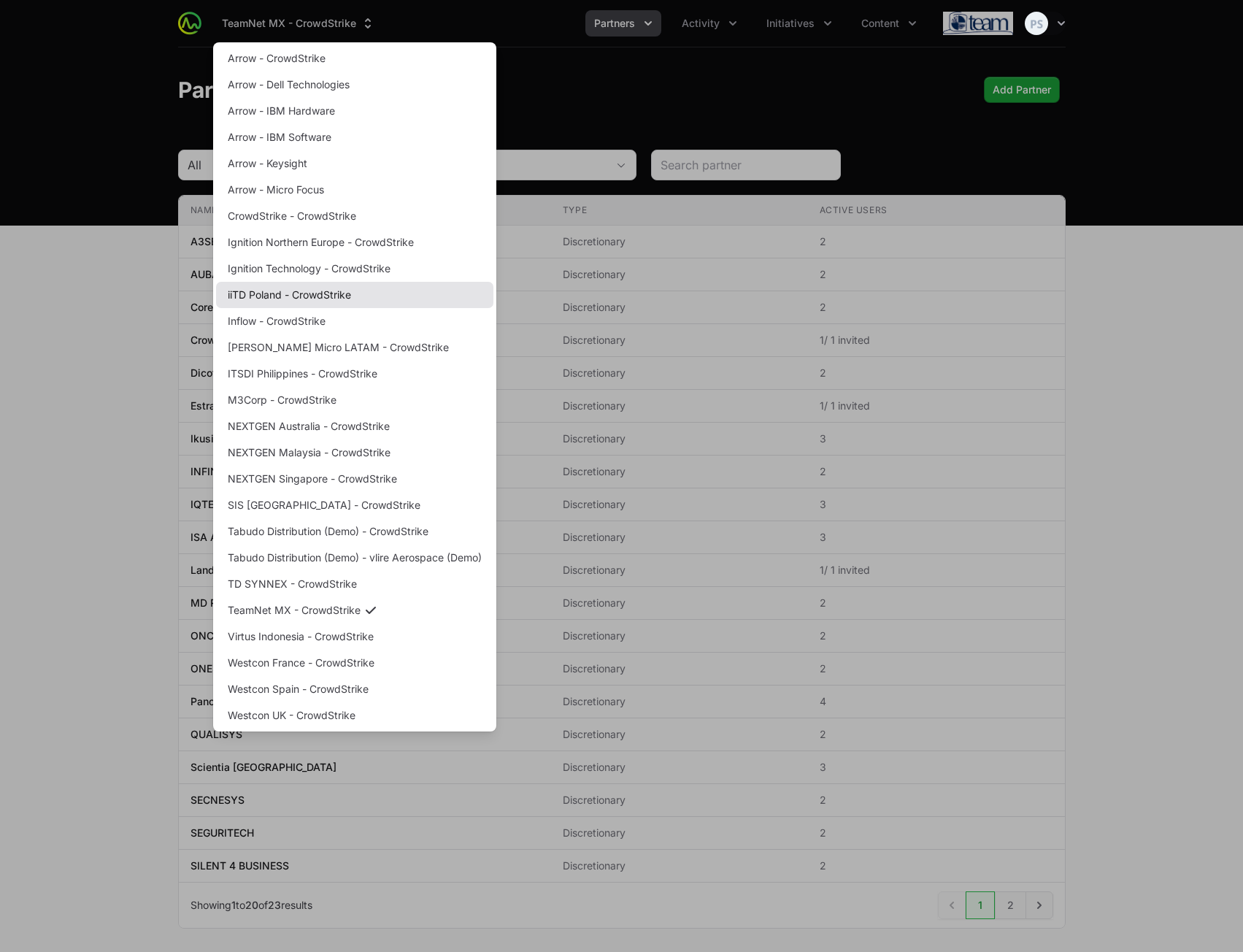
click at [348, 295] on link "iiTD Poland - CrowdStrike" at bounding box center [355, 294] width 278 height 26
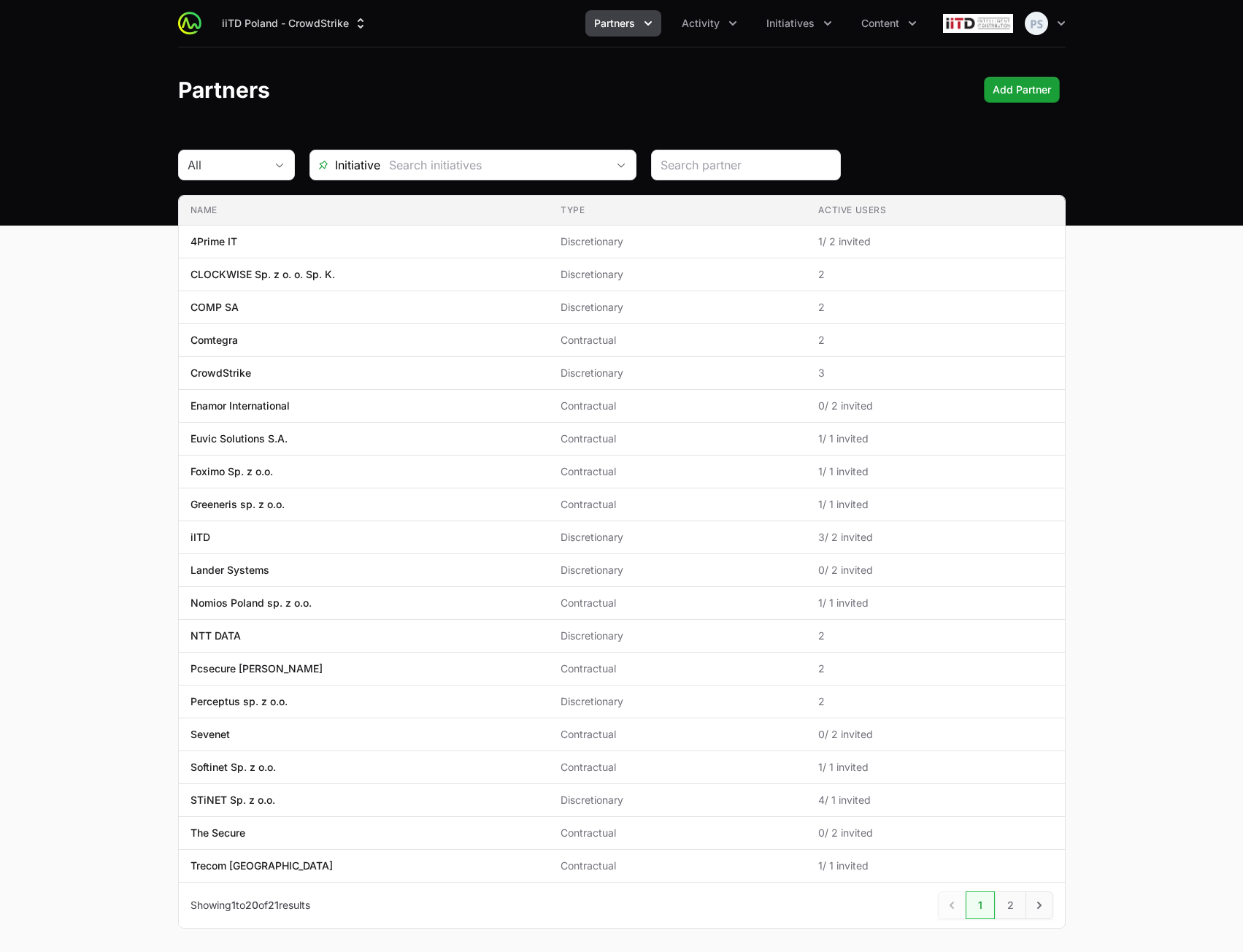
click at [557, 93] on div "Partners Add Partner" at bounding box center [622, 89] width 888 height 26
click at [270, 33] on button "iiTD Poland - CrowdStrike" at bounding box center [295, 22] width 163 height 26
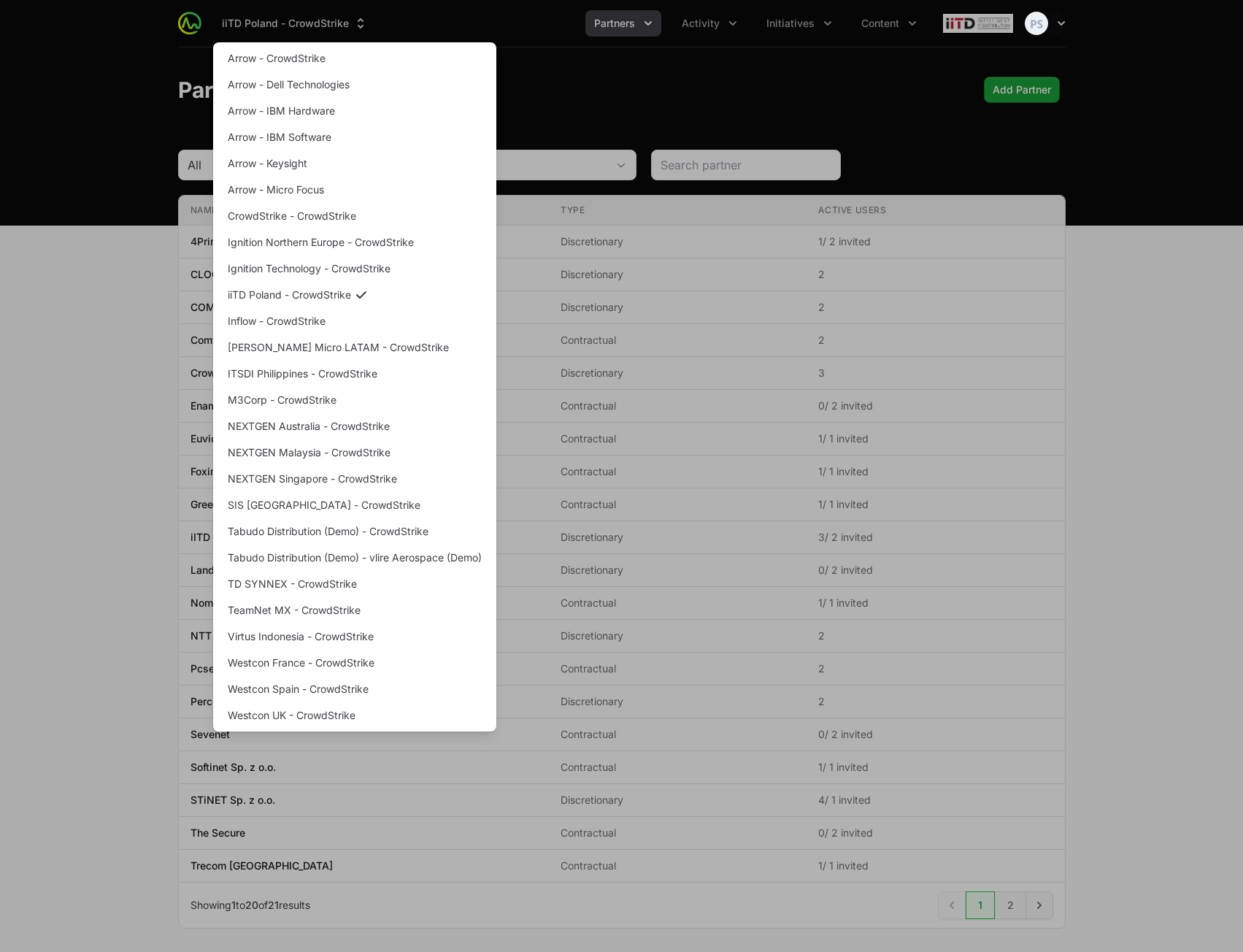
click at [1114, 356] on div "Supplier switch menu" at bounding box center [622, 476] width 1243 height 952
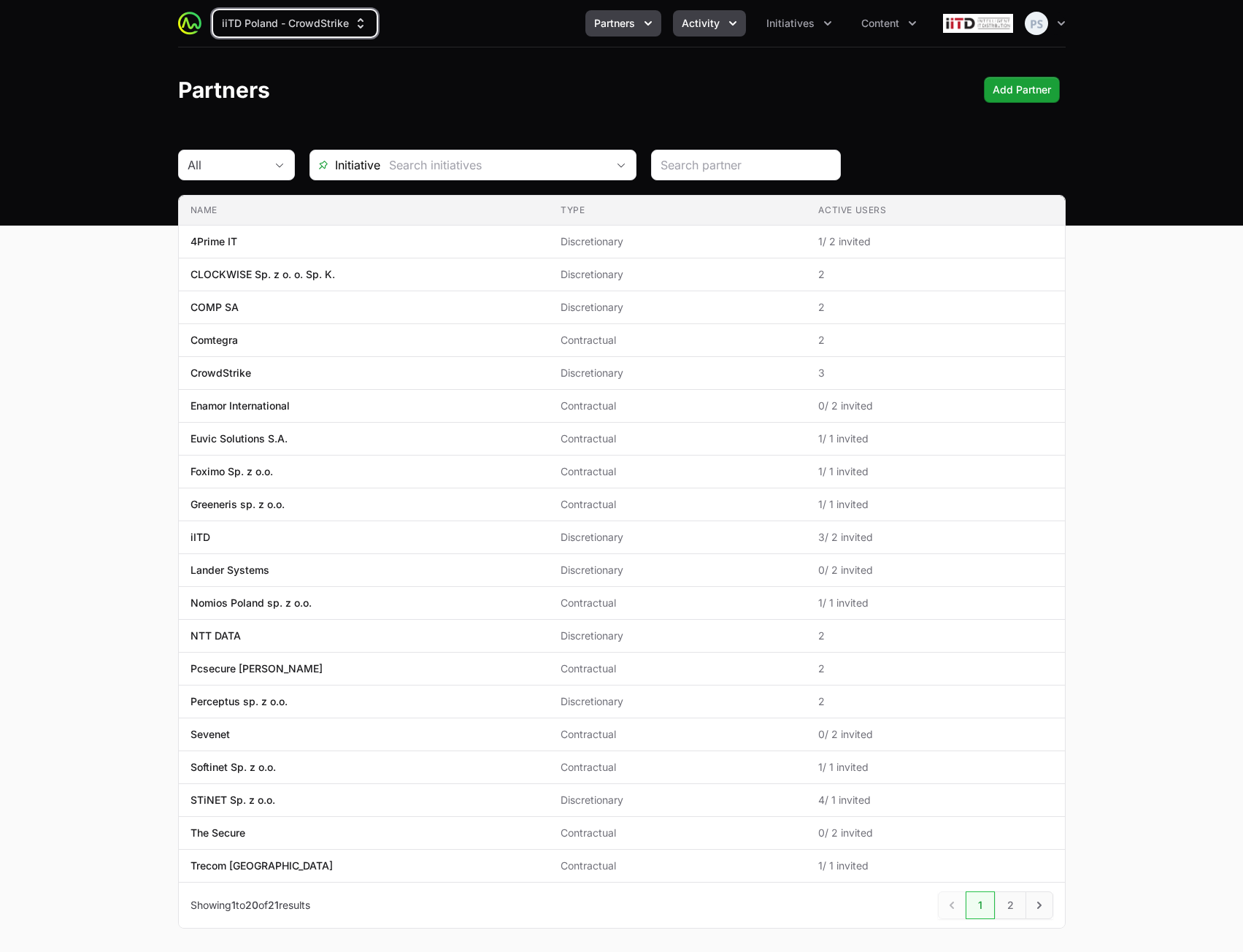
click at [703, 31] on button "Activity" at bounding box center [710, 22] width 73 height 26
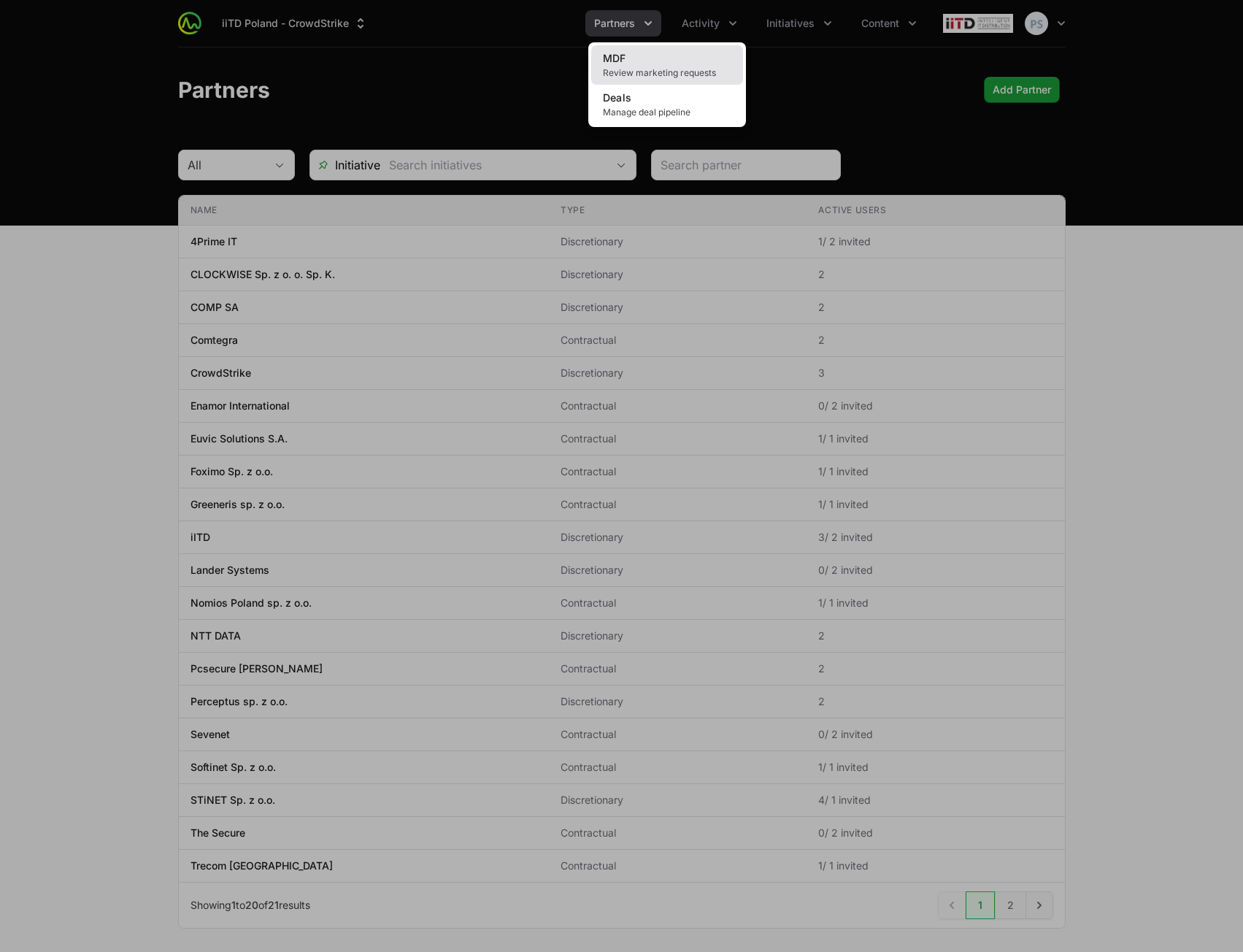
click at [692, 55] on link "MDF Review marketing requests" at bounding box center [667, 65] width 152 height 39
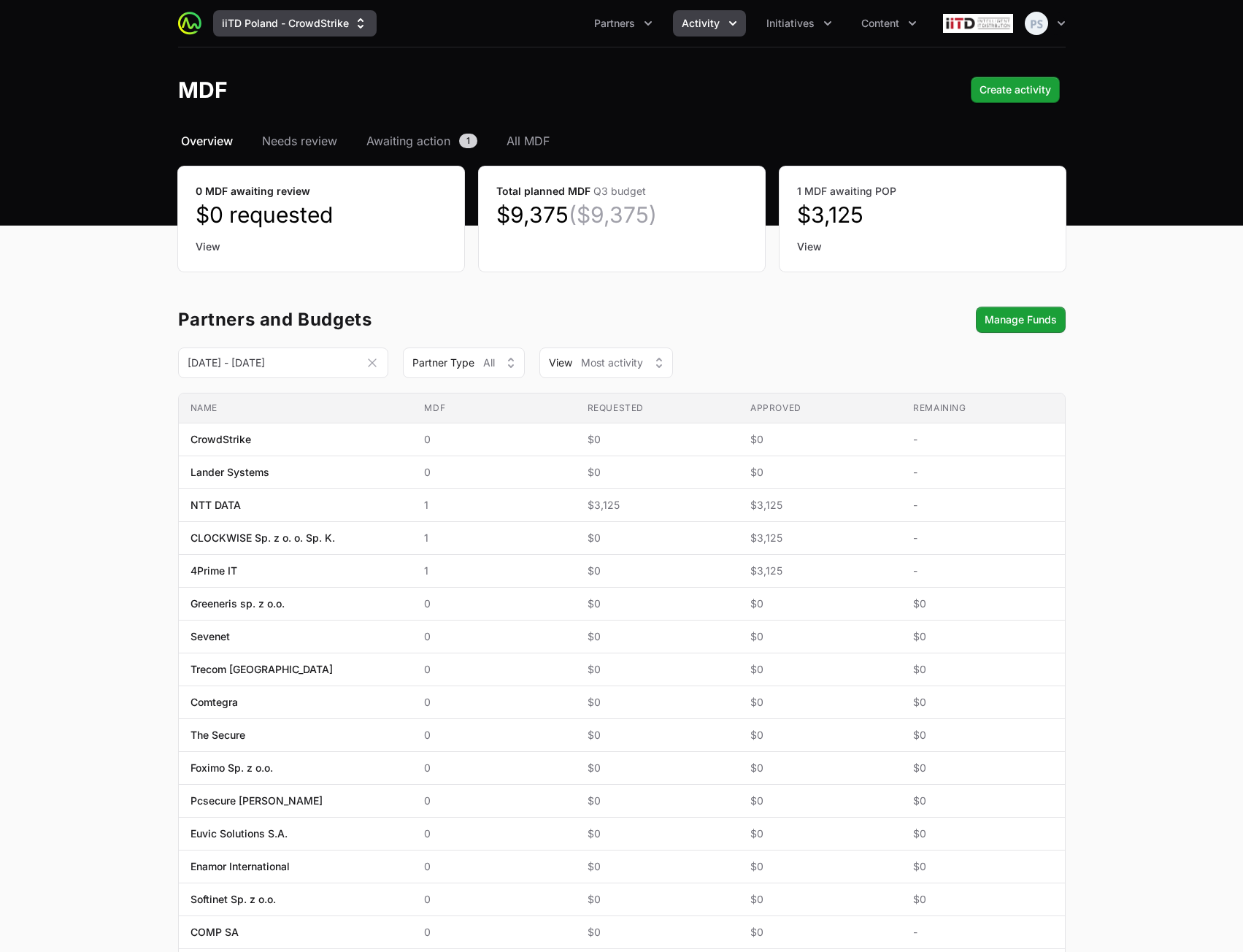
click at [230, 26] on button "iiTD Poland - CrowdStrike" at bounding box center [295, 22] width 163 height 26
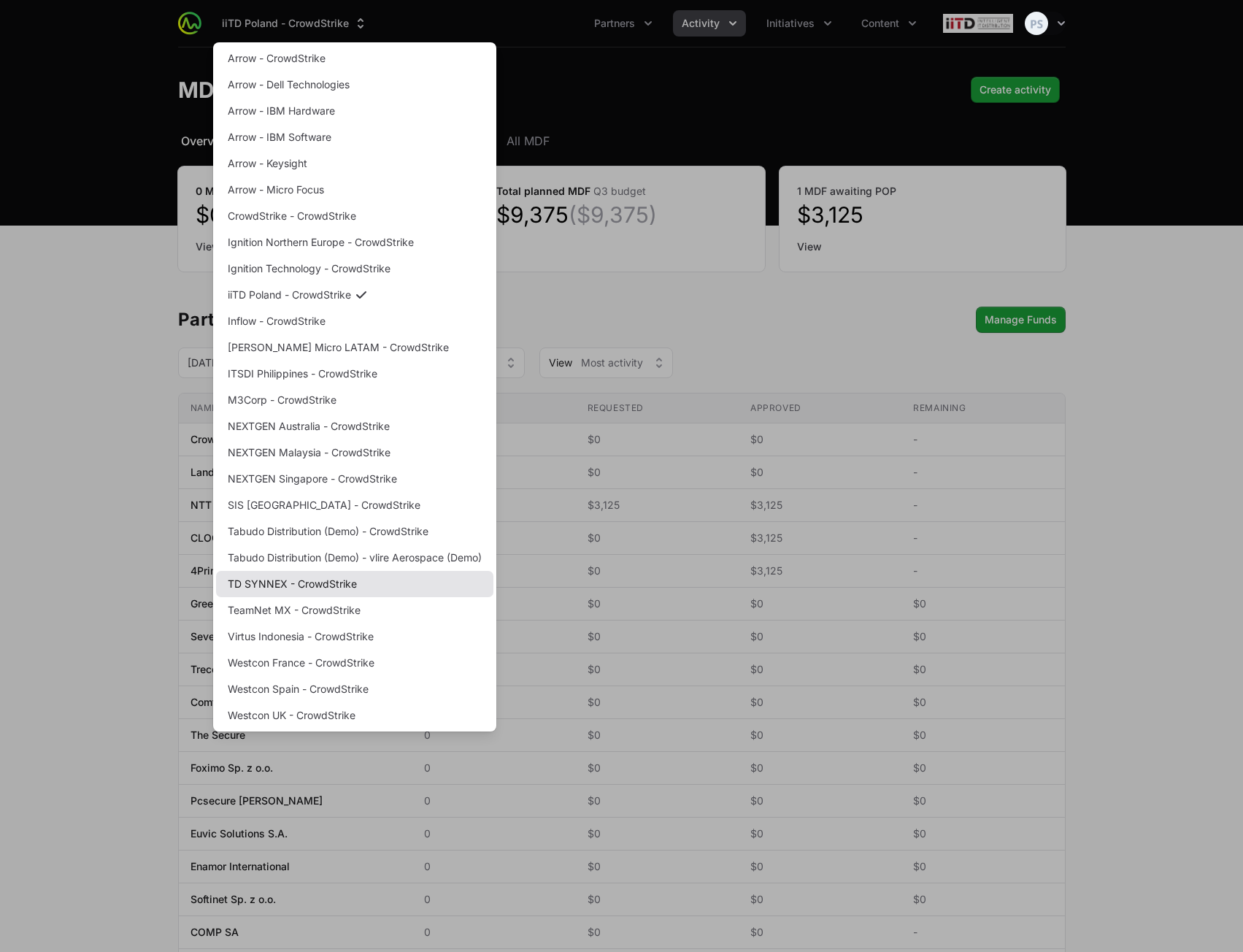
click at [313, 586] on link "TD SYNNEX - CrowdStrike" at bounding box center [355, 583] width 278 height 26
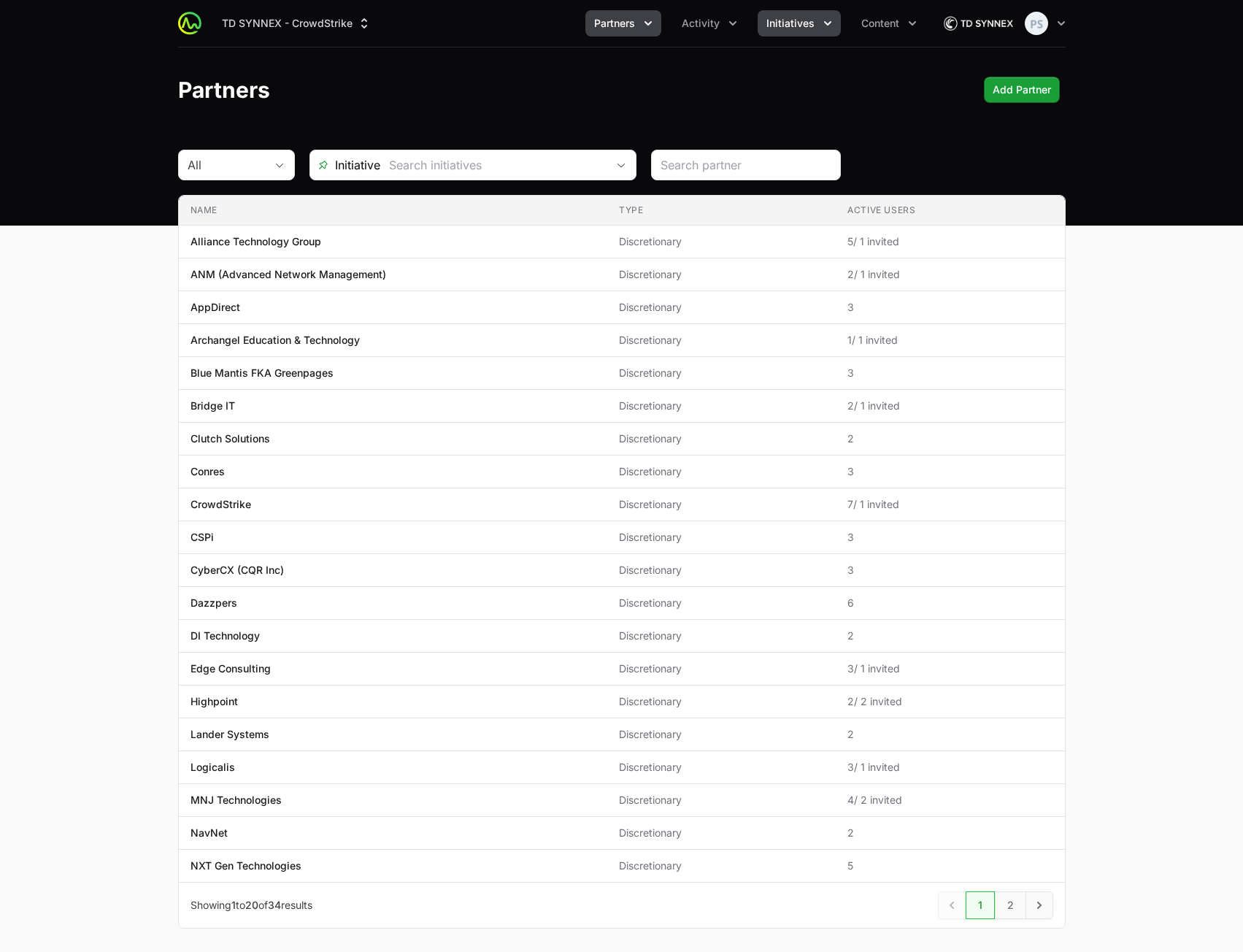
click at [772, 32] on button "Initiatives" at bounding box center [798, 22] width 83 height 26
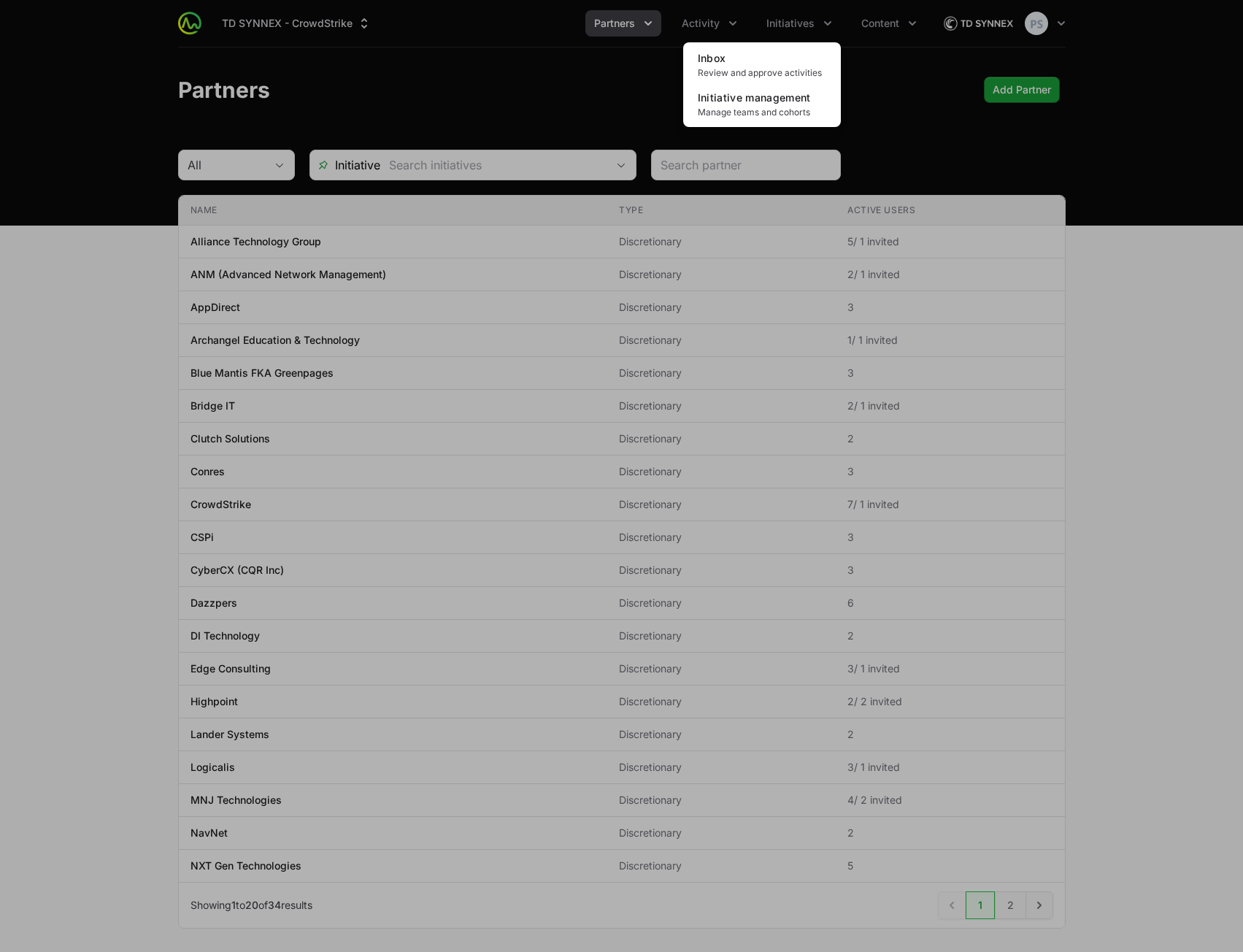
click at [703, 24] on div "Initiatives menu" at bounding box center [622, 476] width 1243 height 952
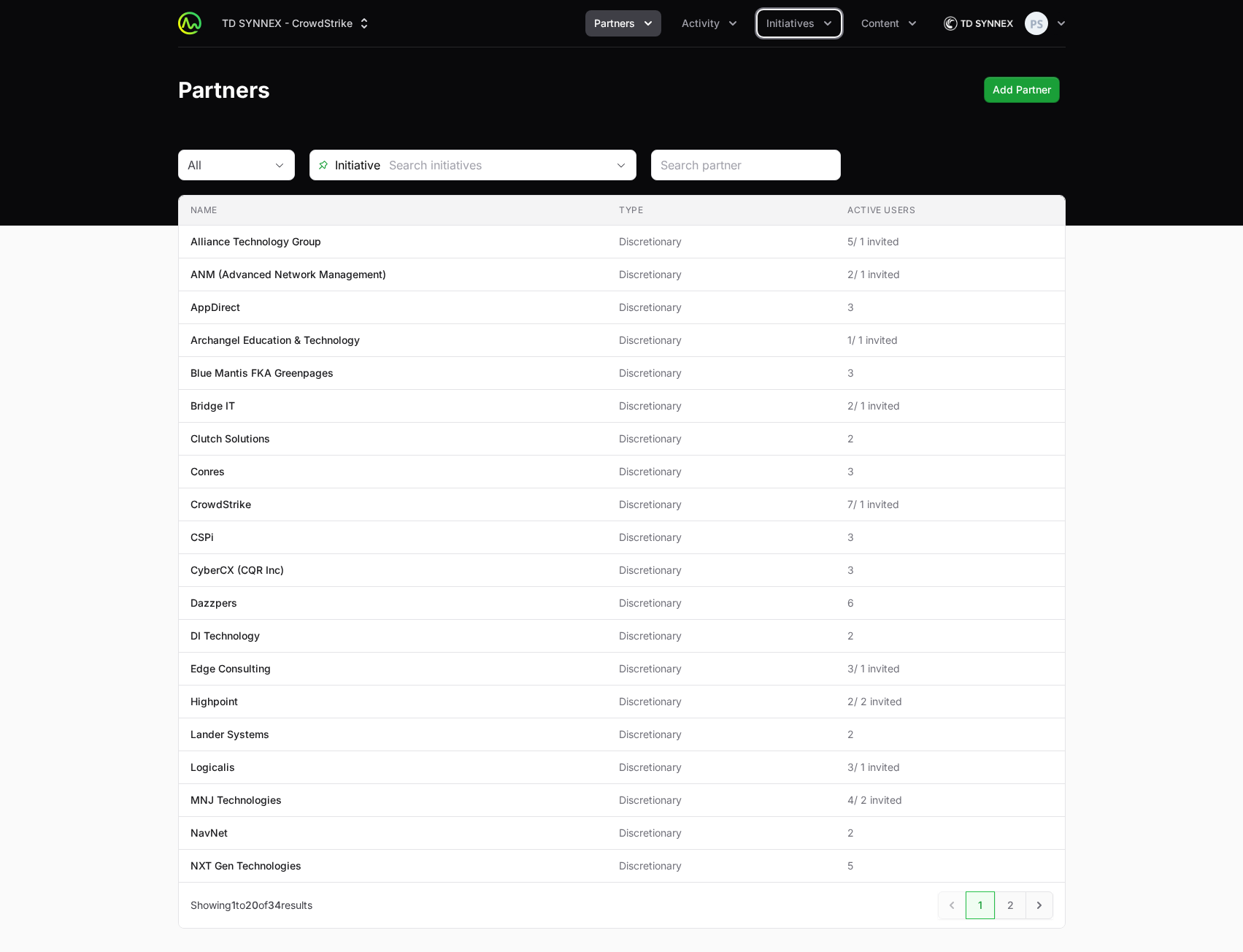
click at [703, 24] on span "Activity" at bounding box center [700, 23] width 38 height 14
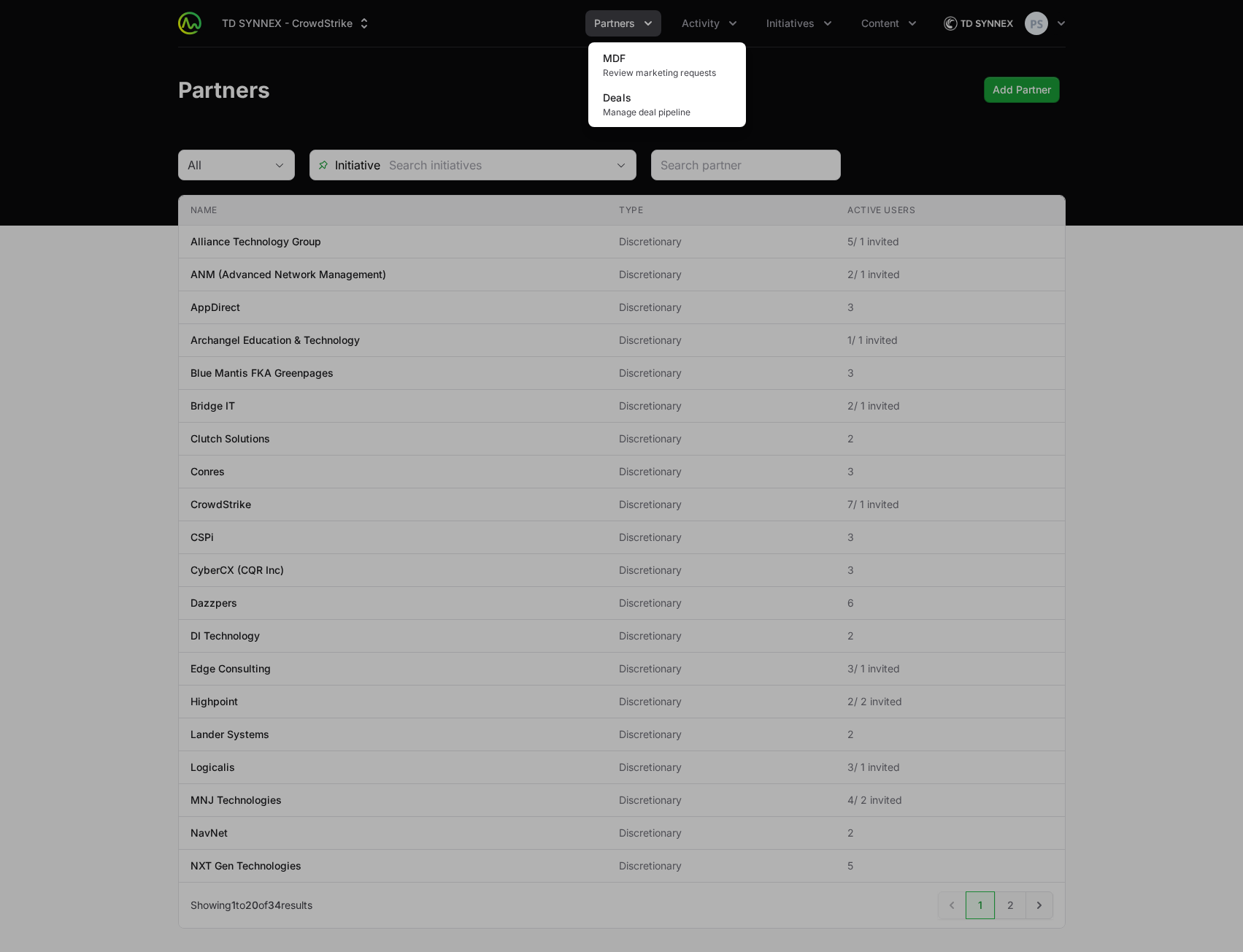
click at [703, 22] on div "Activity menu" at bounding box center [622, 476] width 1243 height 952
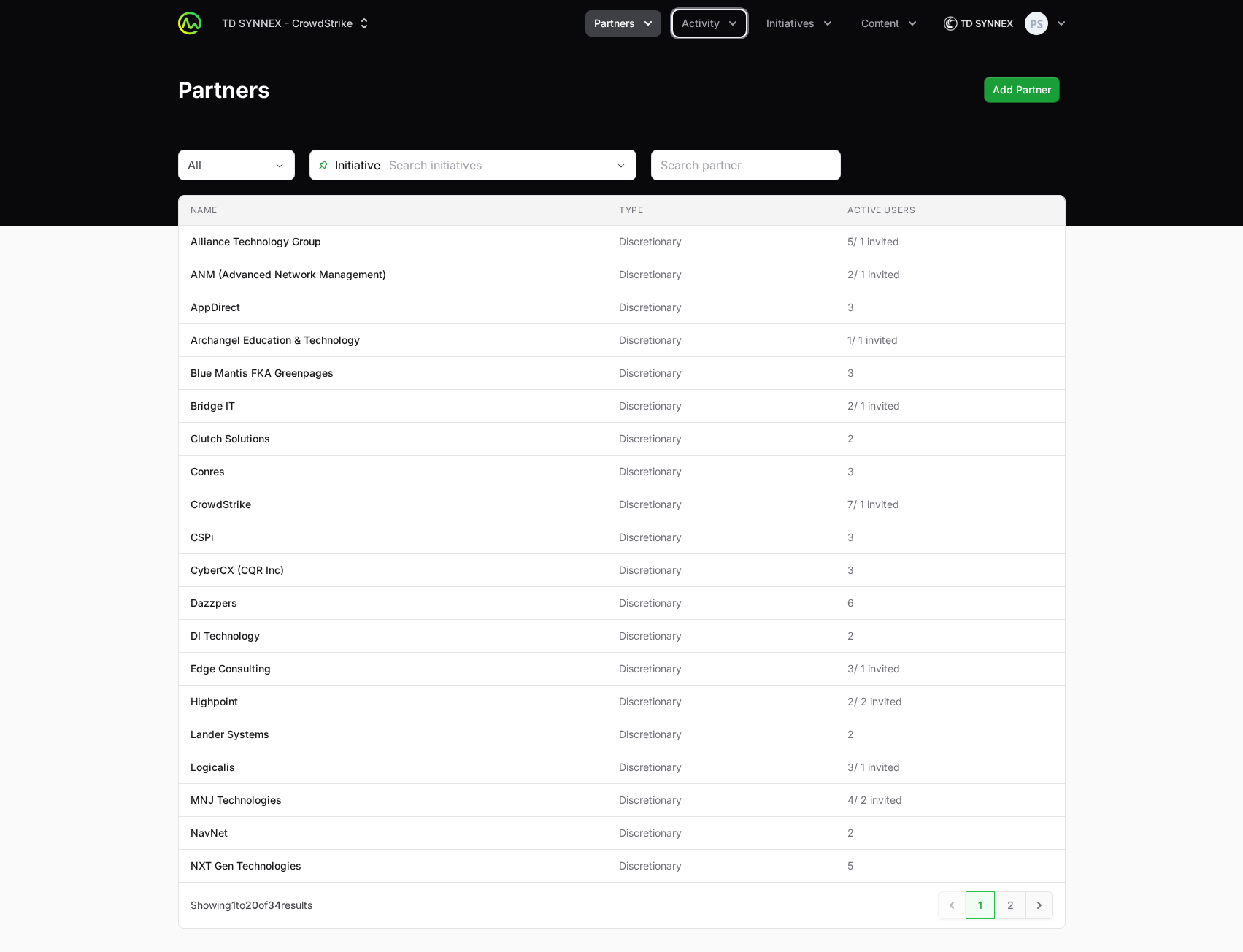
click at [613, 24] on span "Partners" at bounding box center [614, 23] width 41 height 14
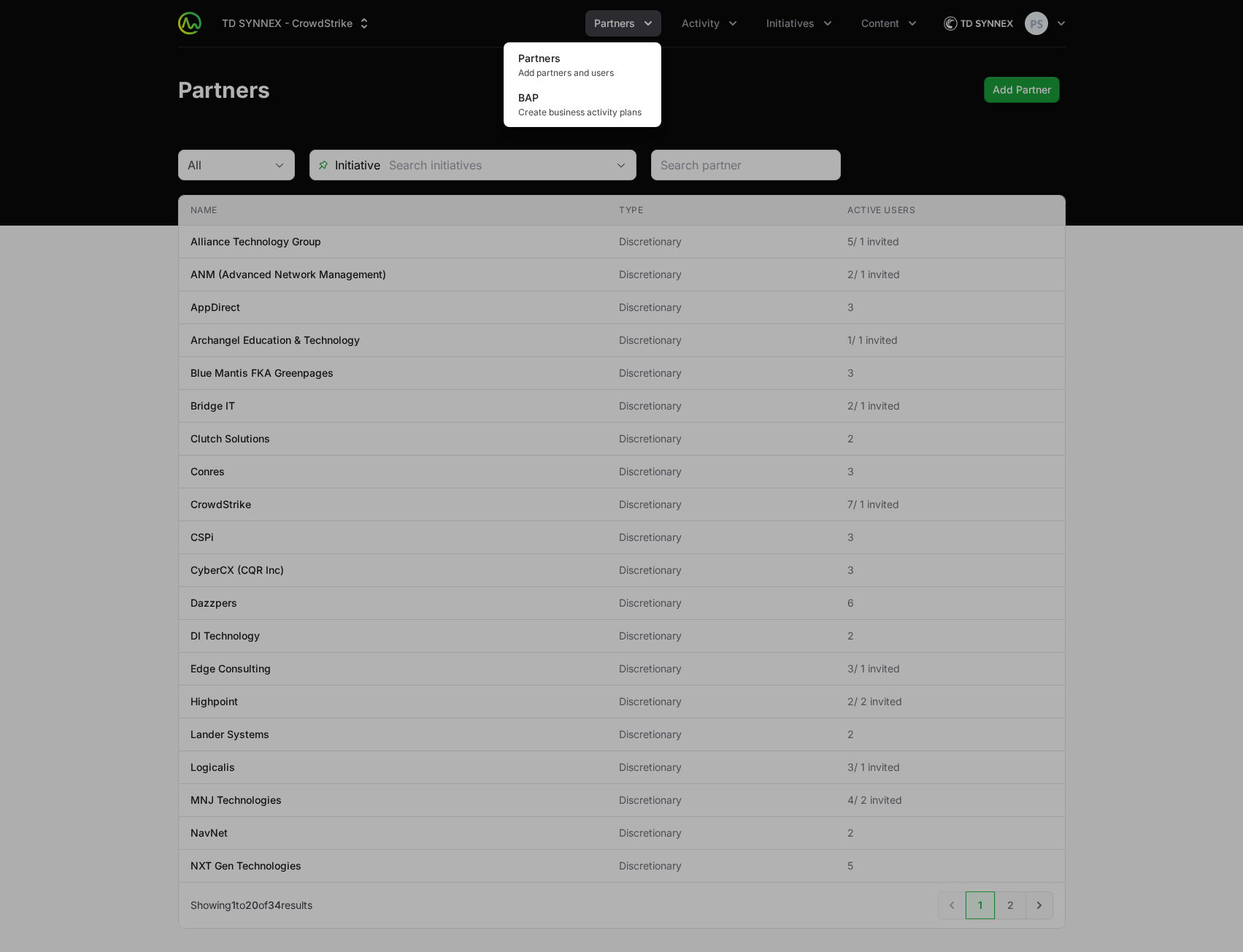
click at [613, 25] on div "Partners menu" at bounding box center [622, 476] width 1243 height 952
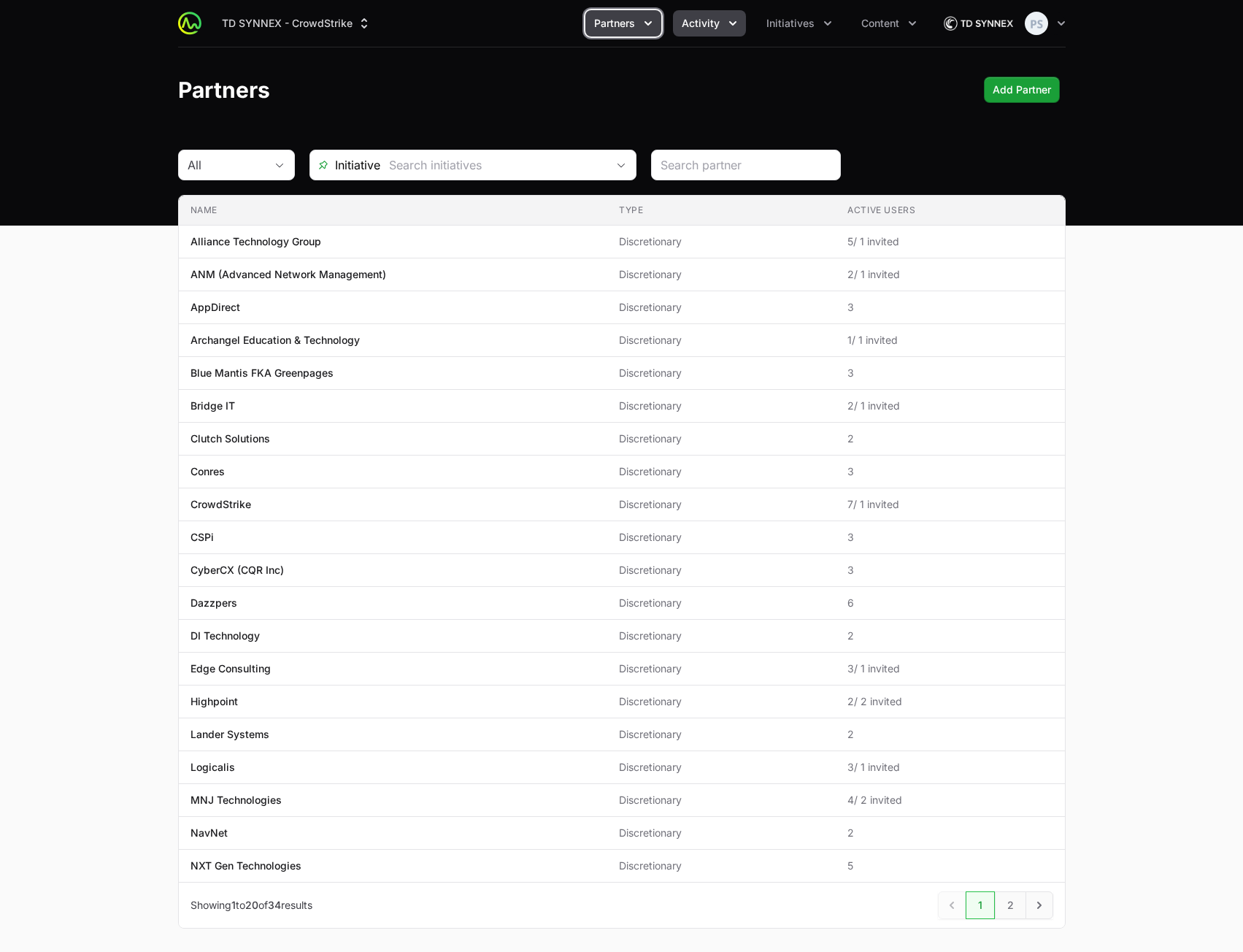
click at [689, 21] on span "Activity" at bounding box center [700, 23] width 38 height 14
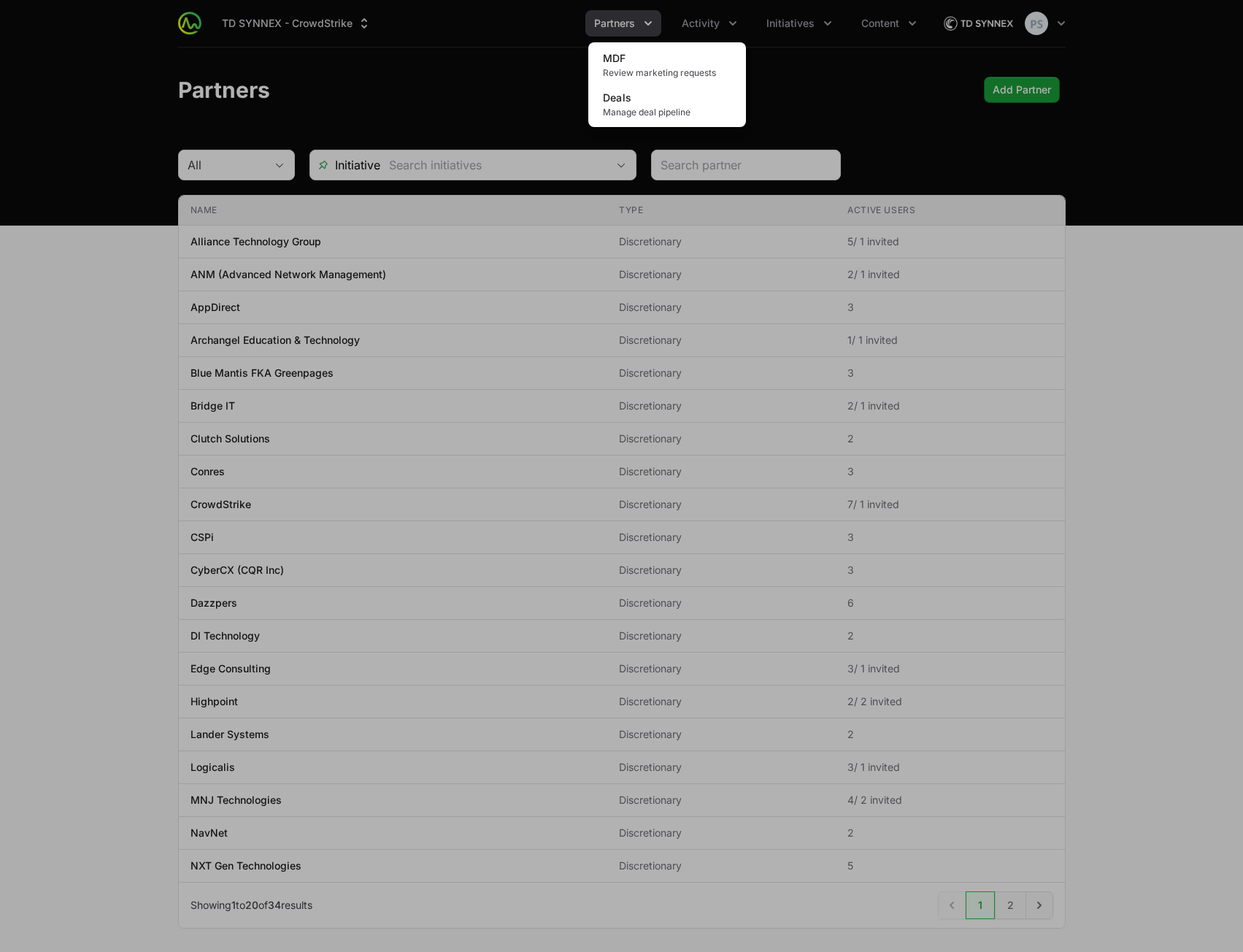
click at [766, 19] on div "Activity menu" at bounding box center [622, 476] width 1243 height 952
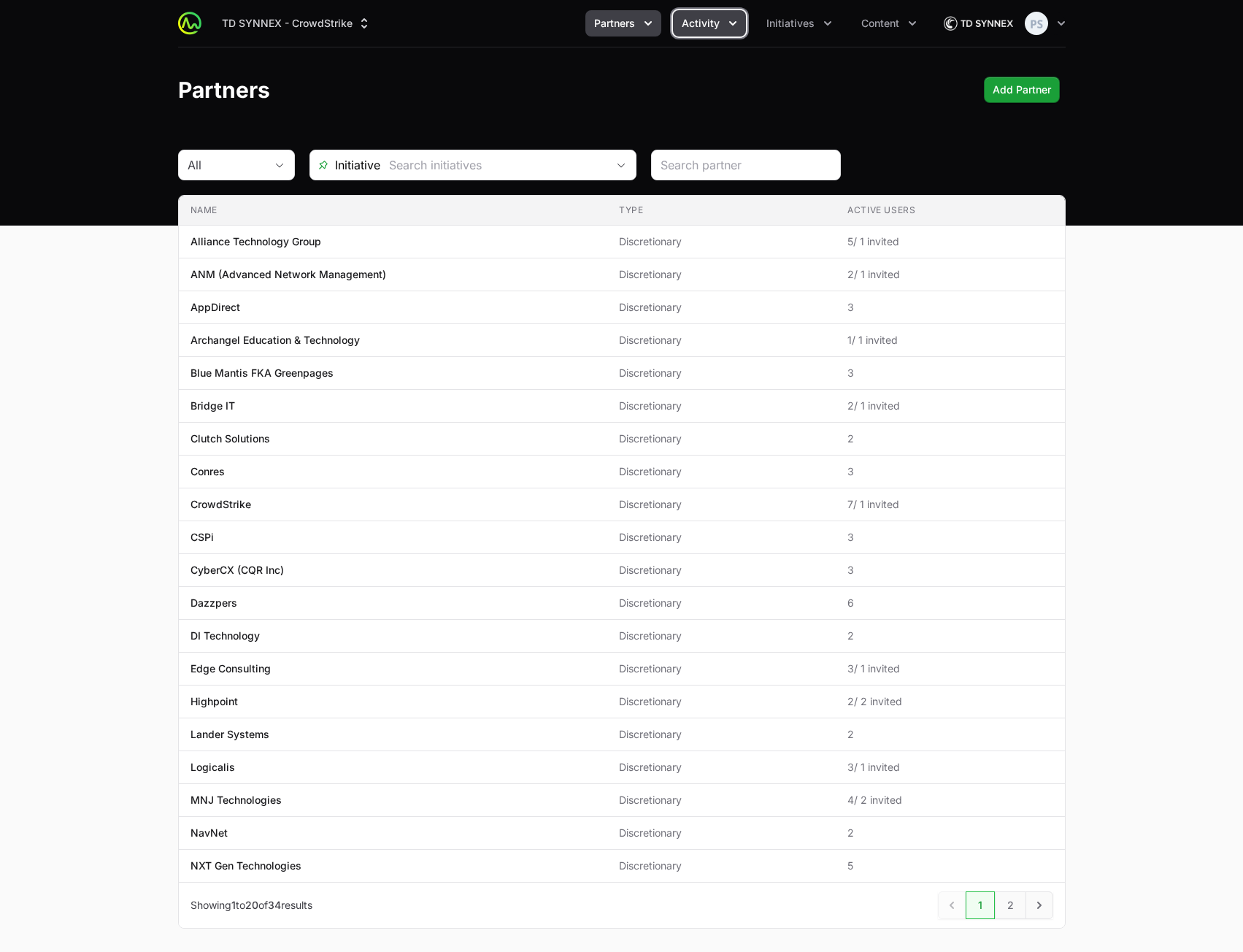
click at [706, 29] on span "Activity" at bounding box center [700, 23] width 38 height 14
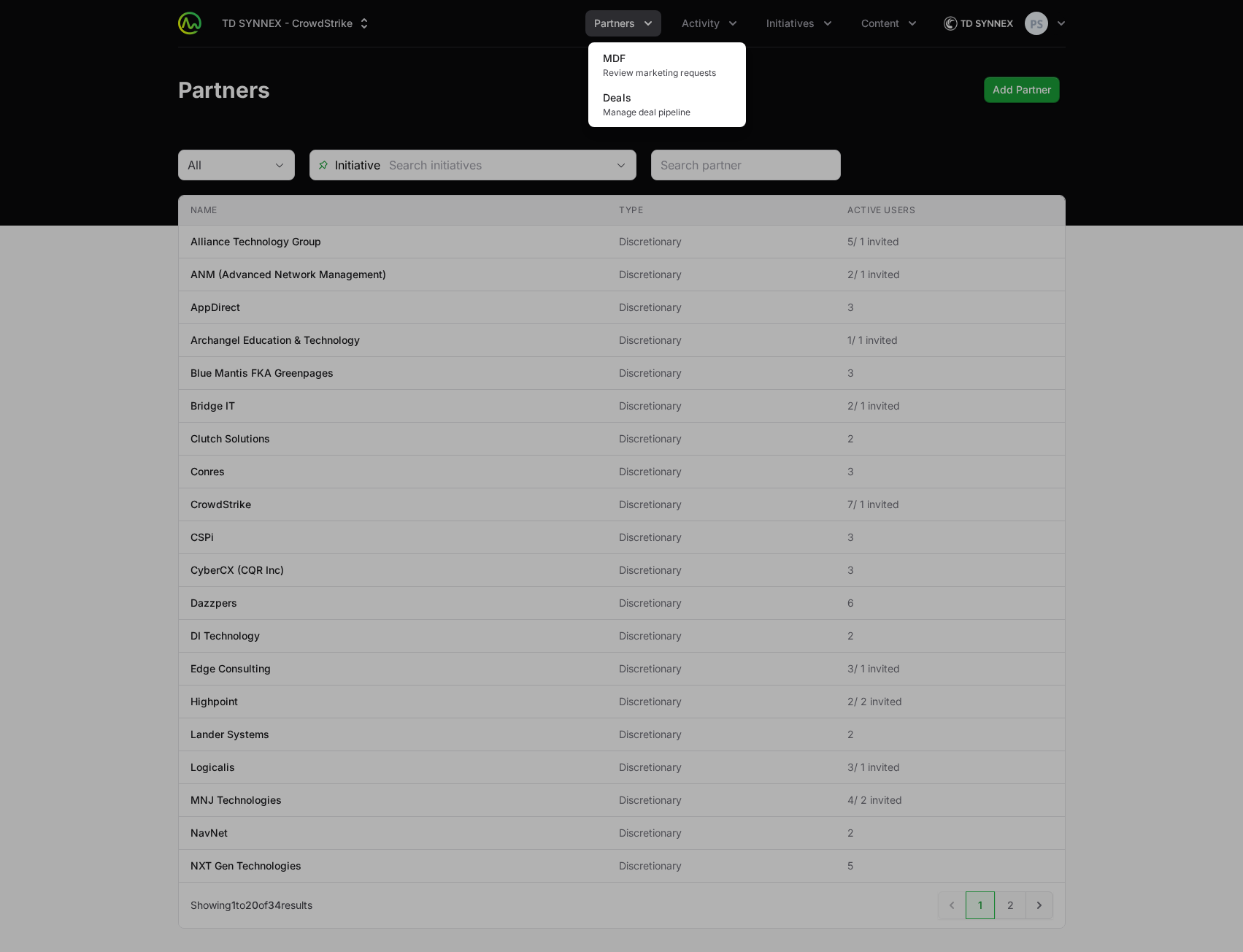
click at [706, 25] on div "Activity menu" at bounding box center [622, 476] width 1243 height 952
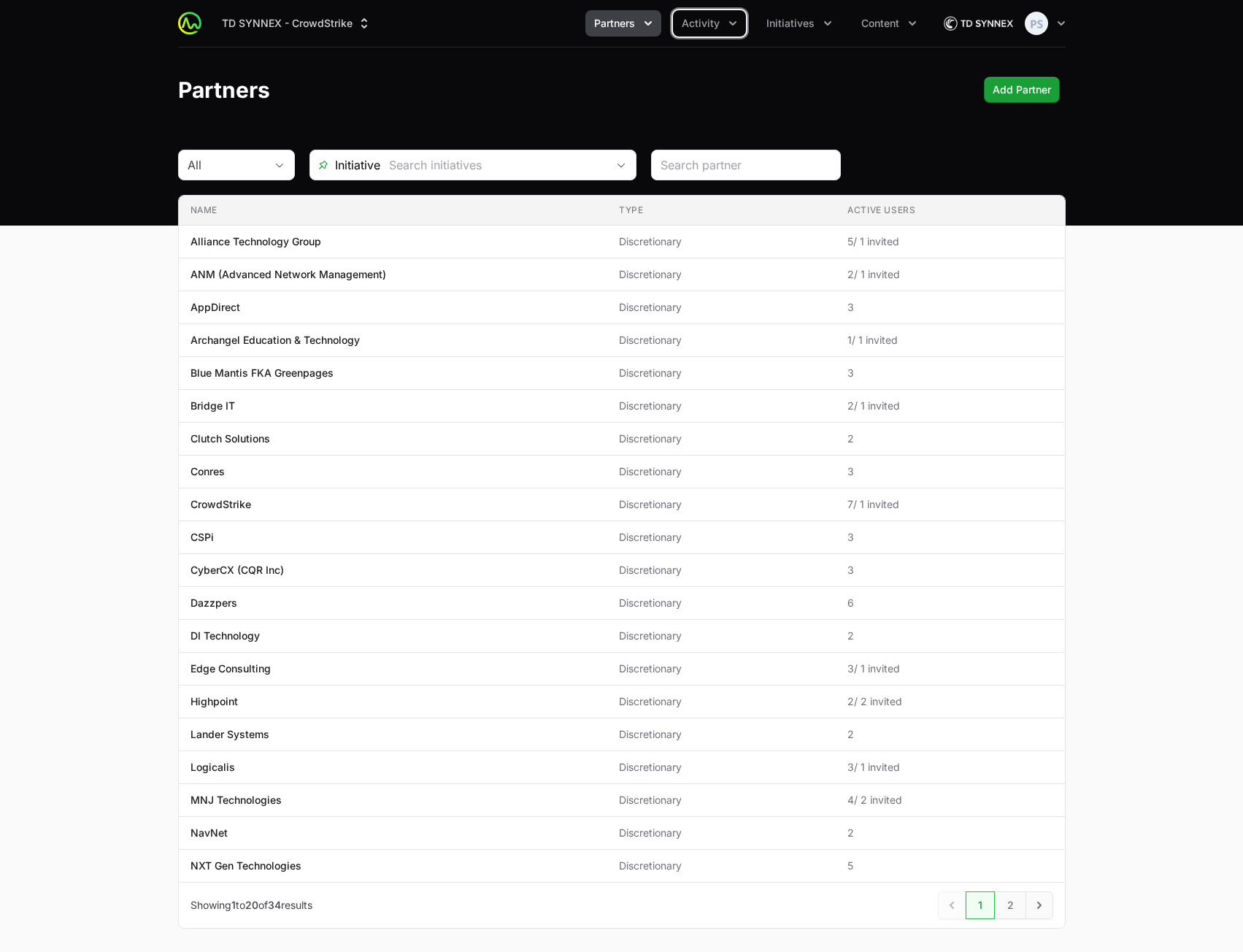
click at [635, 23] on span "Partners" at bounding box center [614, 23] width 41 height 14
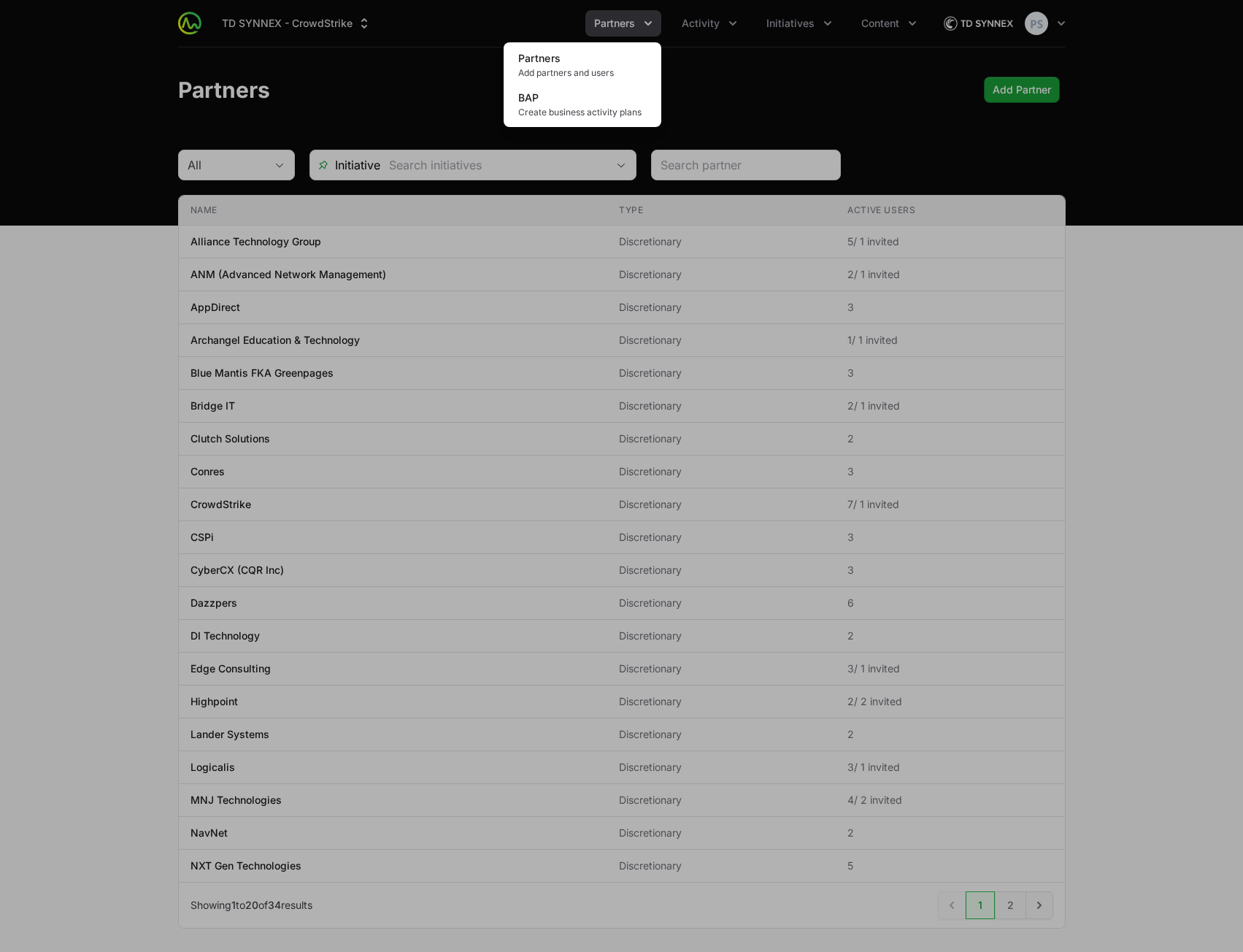
click at [634, 23] on div "Partners menu" at bounding box center [622, 476] width 1243 height 952
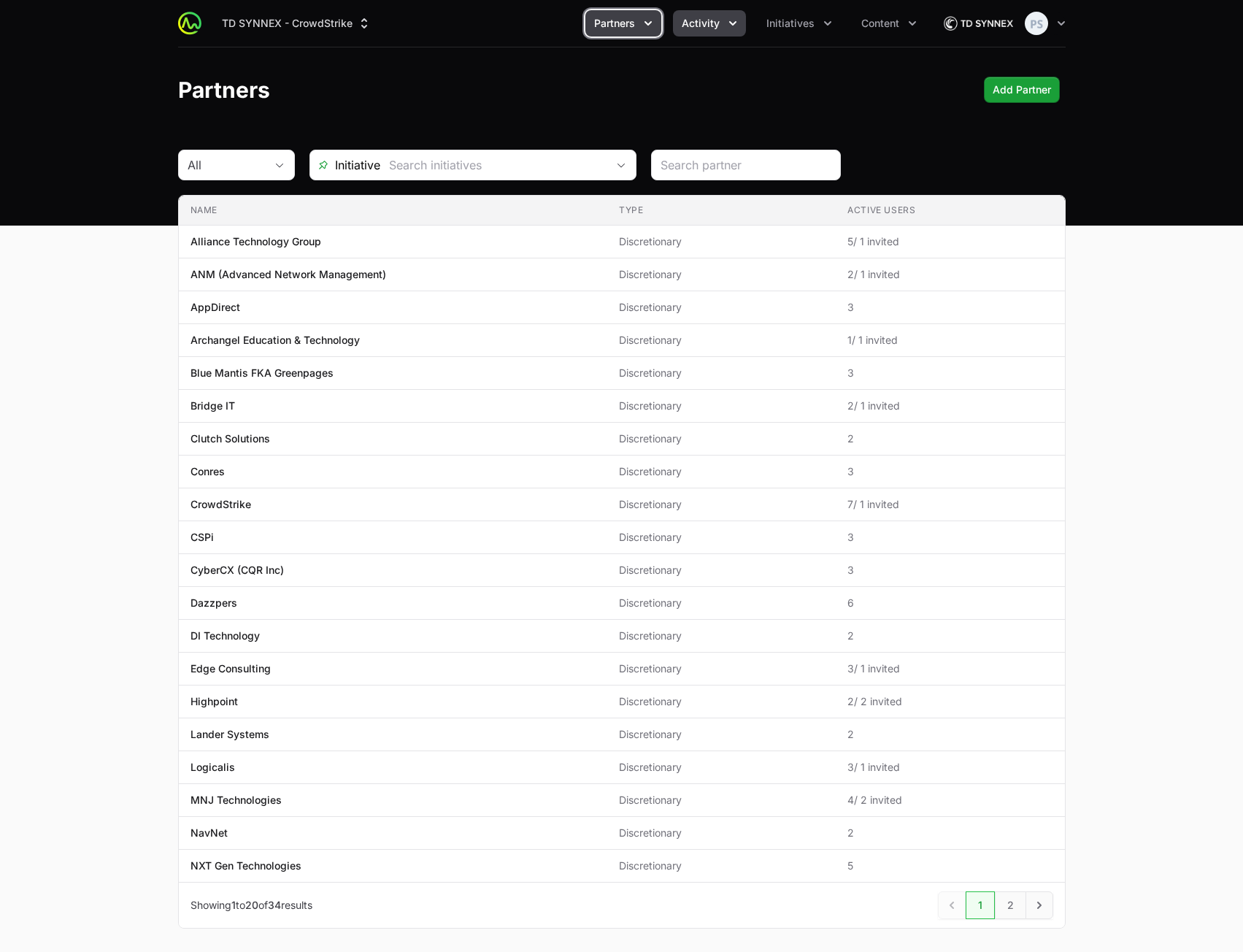
click at [702, 23] on span "Activity" at bounding box center [700, 23] width 38 height 14
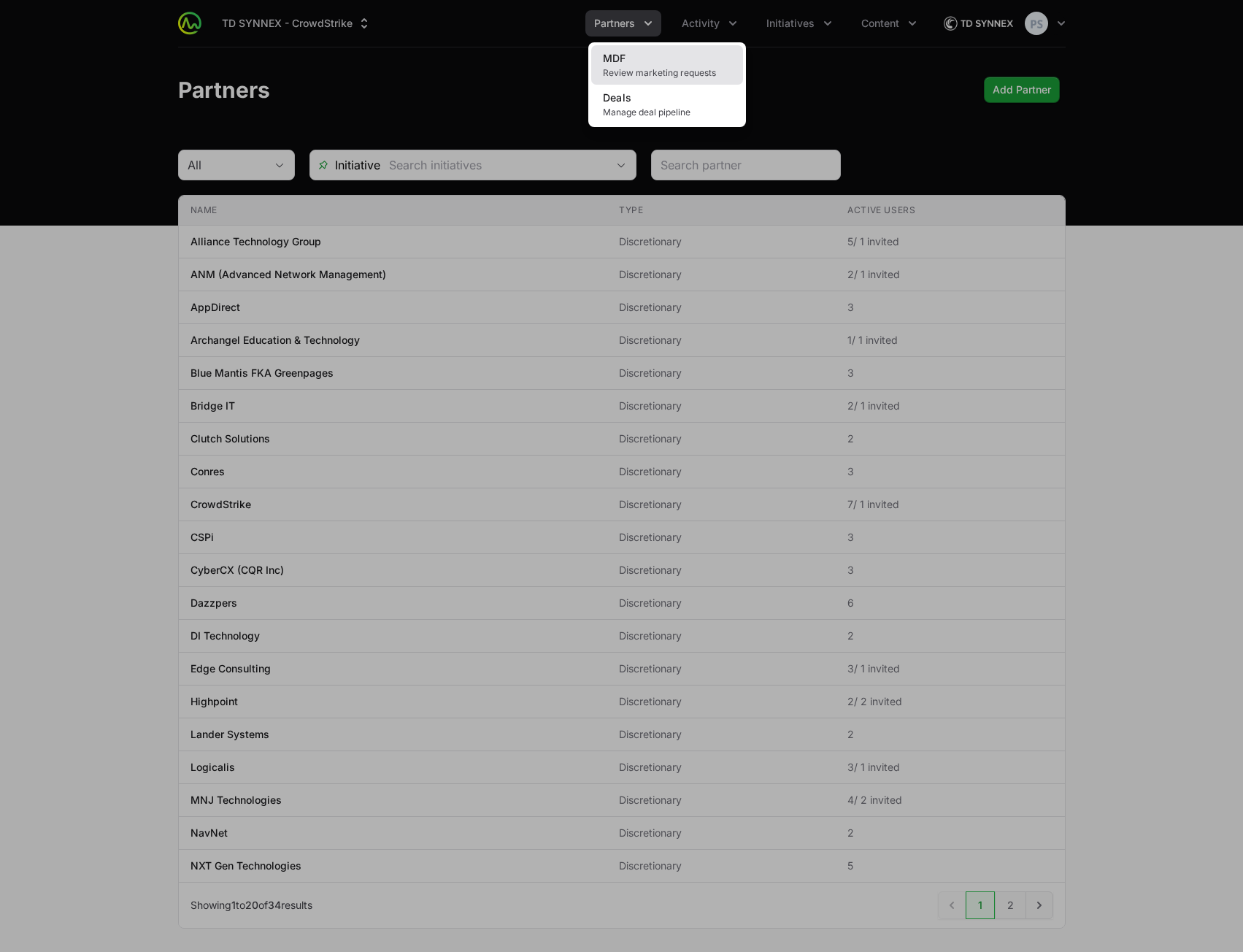
click at [679, 51] on link "MDF Review marketing requests" at bounding box center [667, 65] width 152 height 39
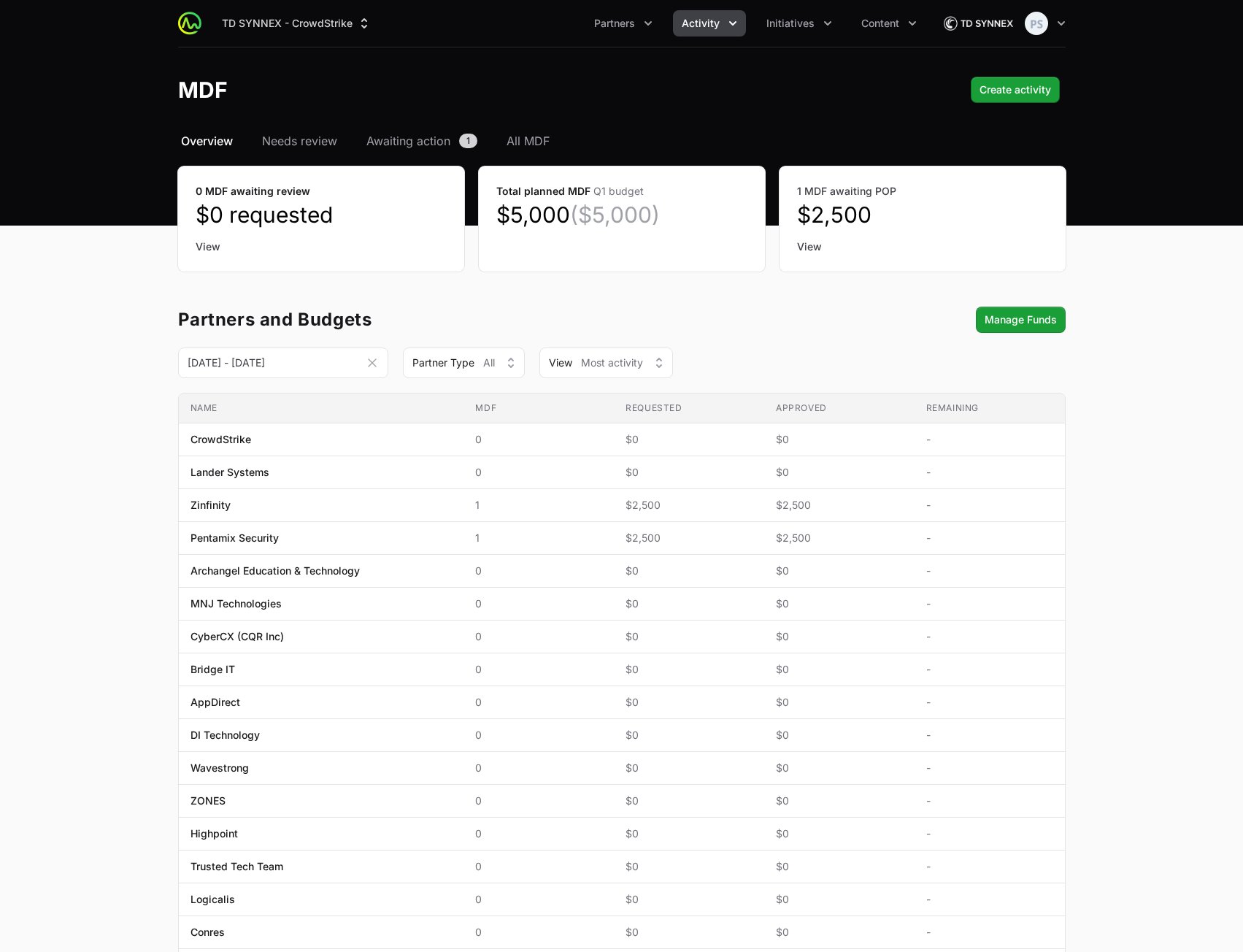
click at [328, 38] on div "TD SYNNEX - CrowdStrike Partners Activity Initiatives Content Open user menu Op…" at bounding box center [622, 23] width 888 height 46
click at [329, 23] on button "TD SYNNEX - CrowdStrike" at bounding box center [296, 22] width 167 height 26
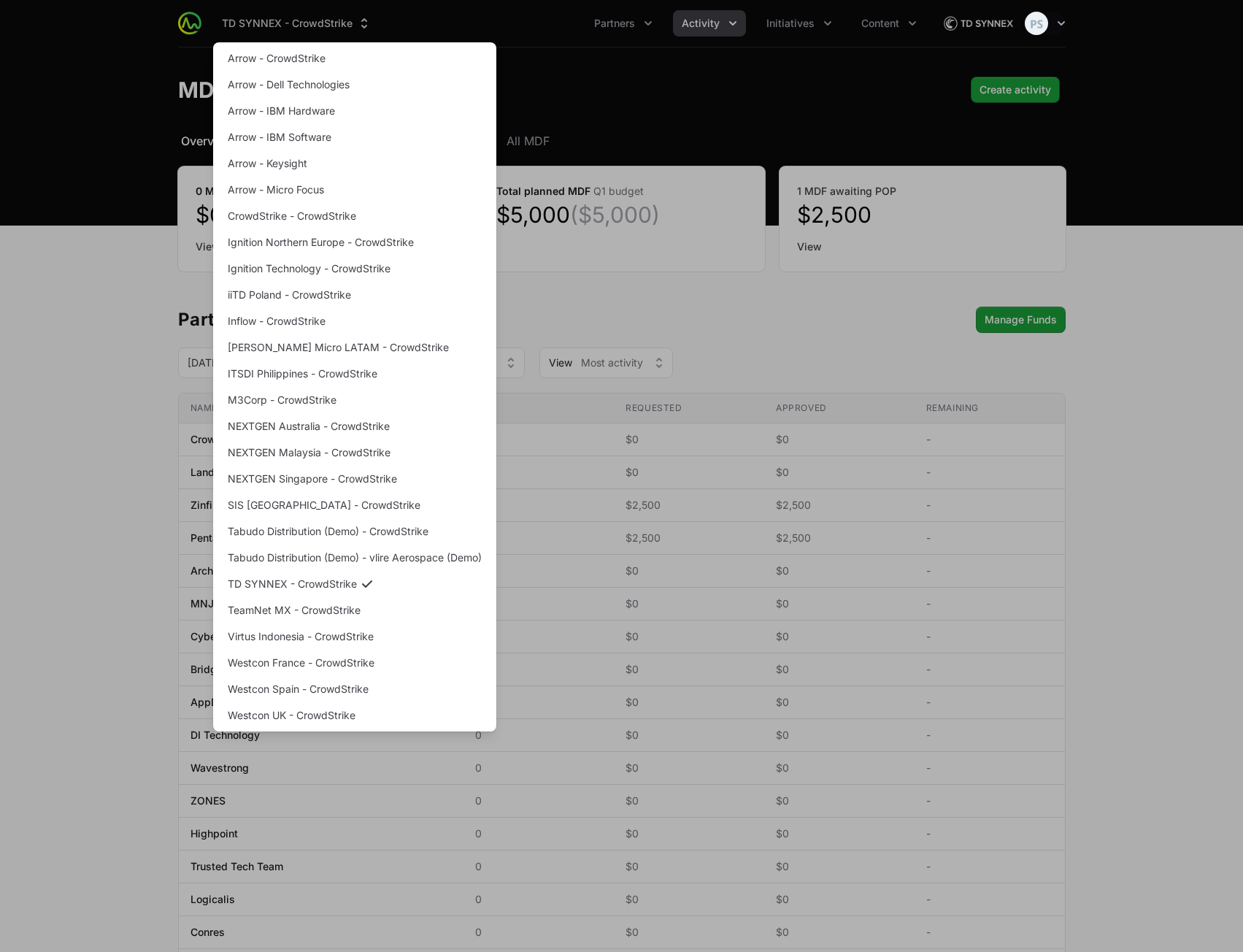
click at [462, 21] on div "Supplier switch menu" at bounding box center [622, 476] width 1243 height 952
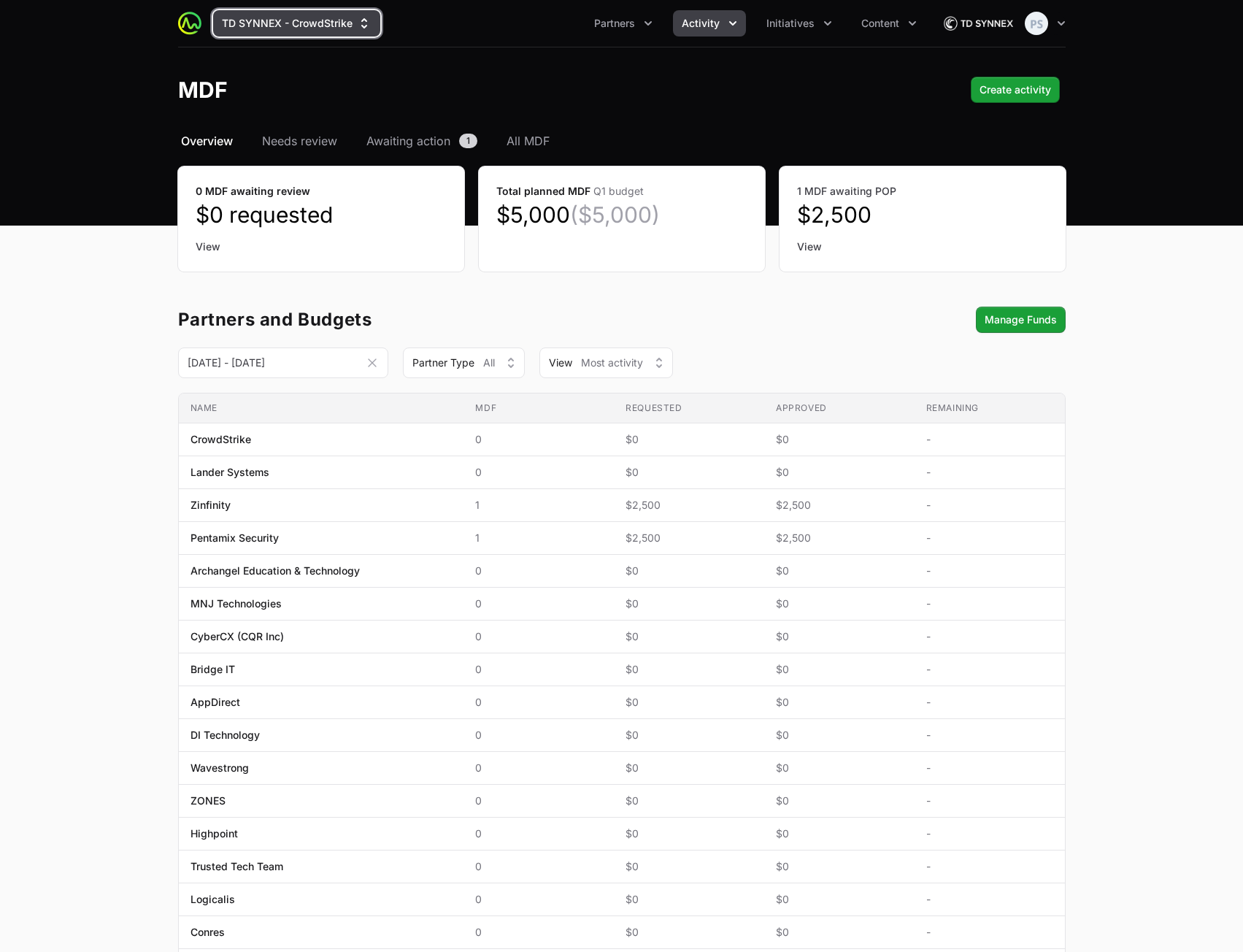
click at [296, 35] on button "TD SYNNEX - CrowdStrike" at bounding box center [296, 22] width 167 height 26
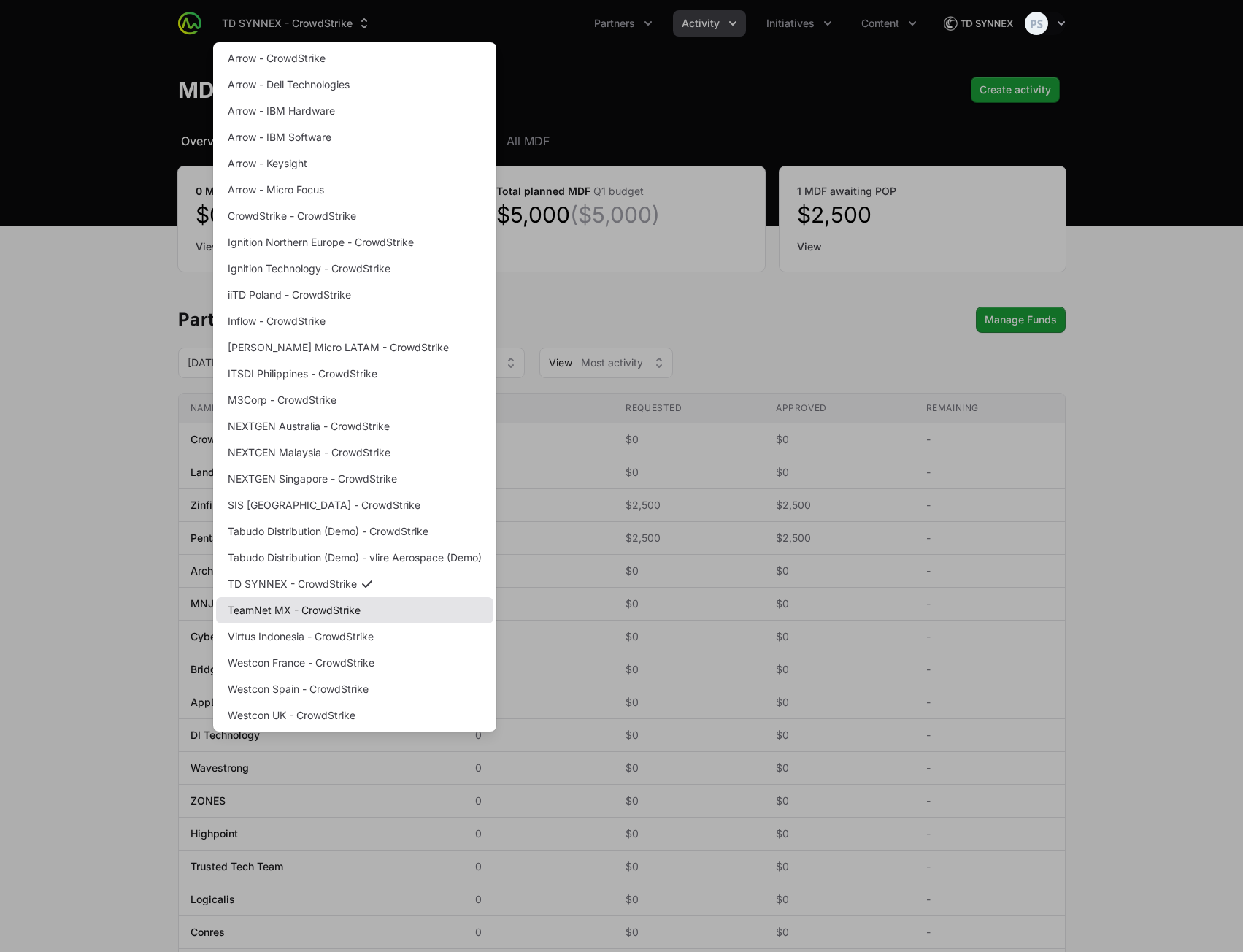
click at [315, 609] on link "TeamNet MX - CrowdStrike" at bounding box center [355, 610] width 278 height 26
